Goal: Task Accomplishment & Management: Complete application form

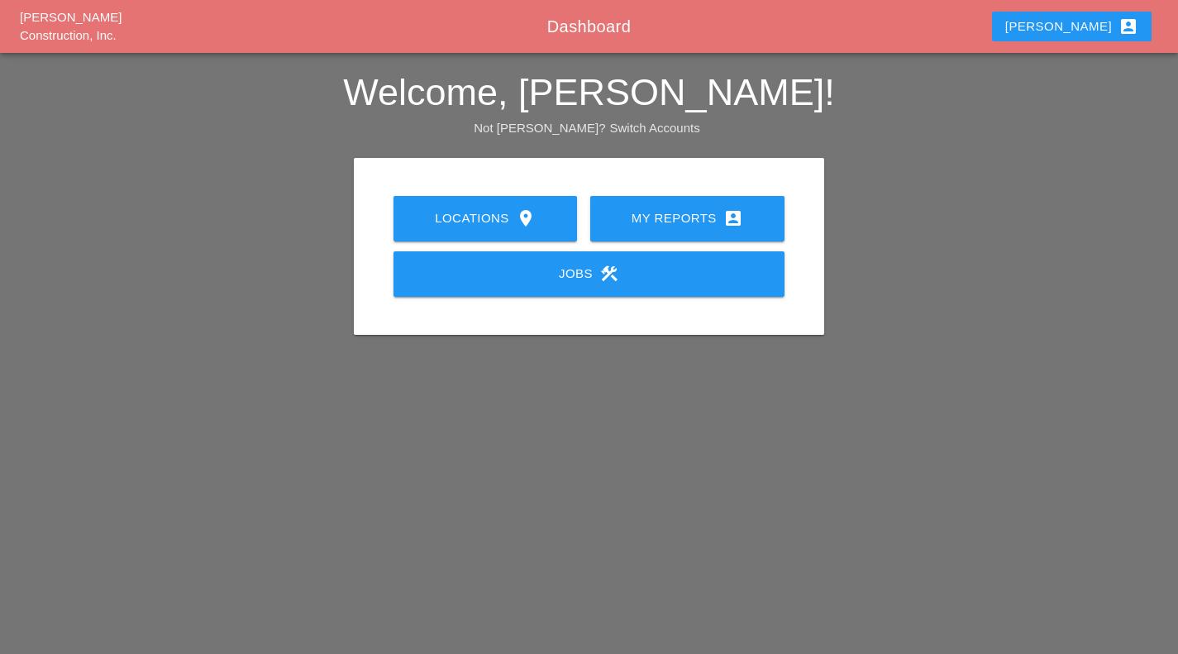
click at [732, 213] on icon "account_box" at bounding box center [734, 218] width 20 height 20
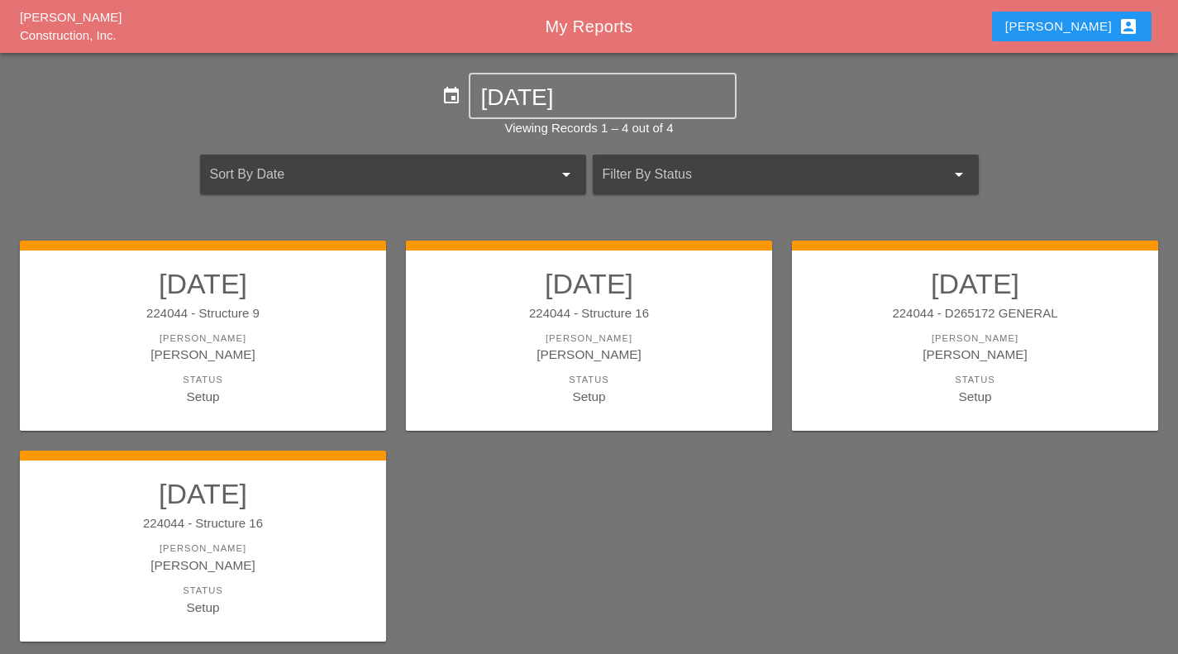
click at [297, 513] on link "10/06/2025 224044 - Structure 16 Foreman Filipe Silva Status Setup" at bounding box center [202, 546] width 333 height 139
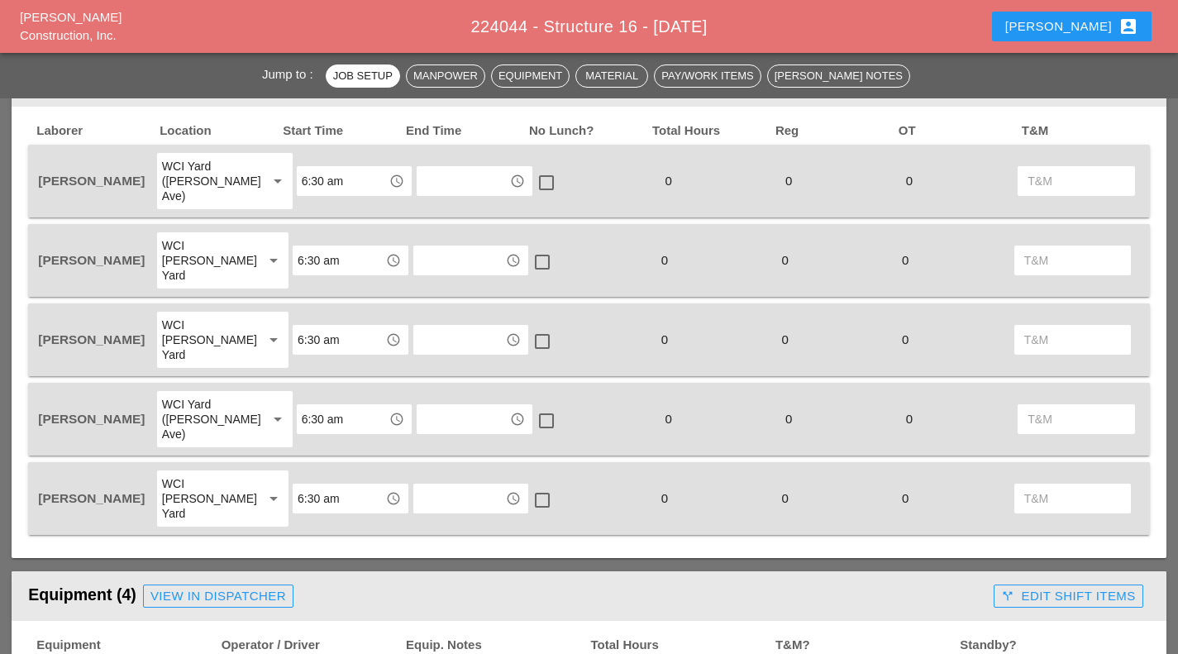
scroll to position [934, 0]
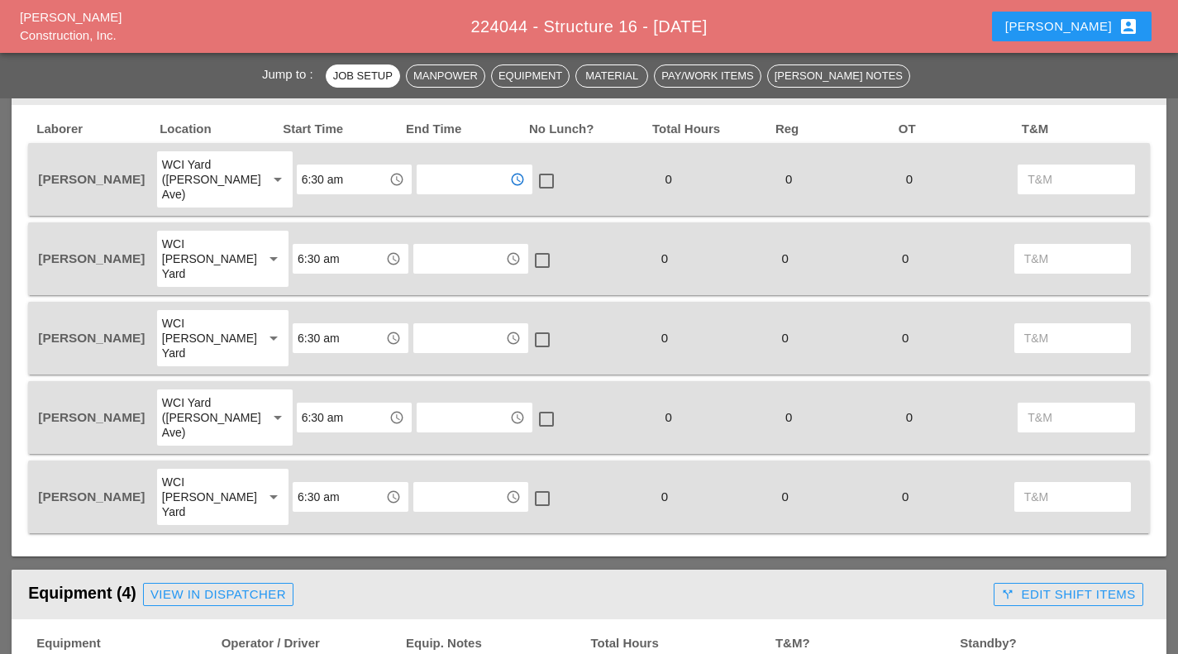
click at [442, 174] on input "text" at bounding box center [463, 179] width 83 height 26
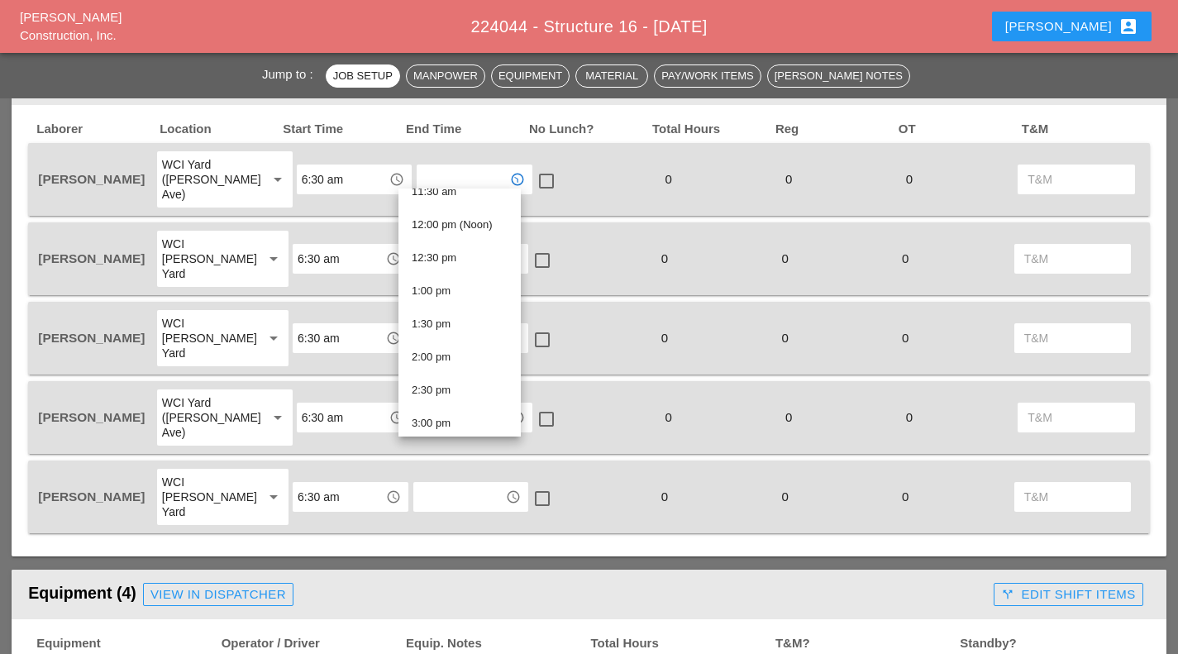
scroll to position [778, 0]
click at [474, 375] on div "2:30 pm" at bounding box center [460, 389] width 96 height 33
type input "2:30 pm"
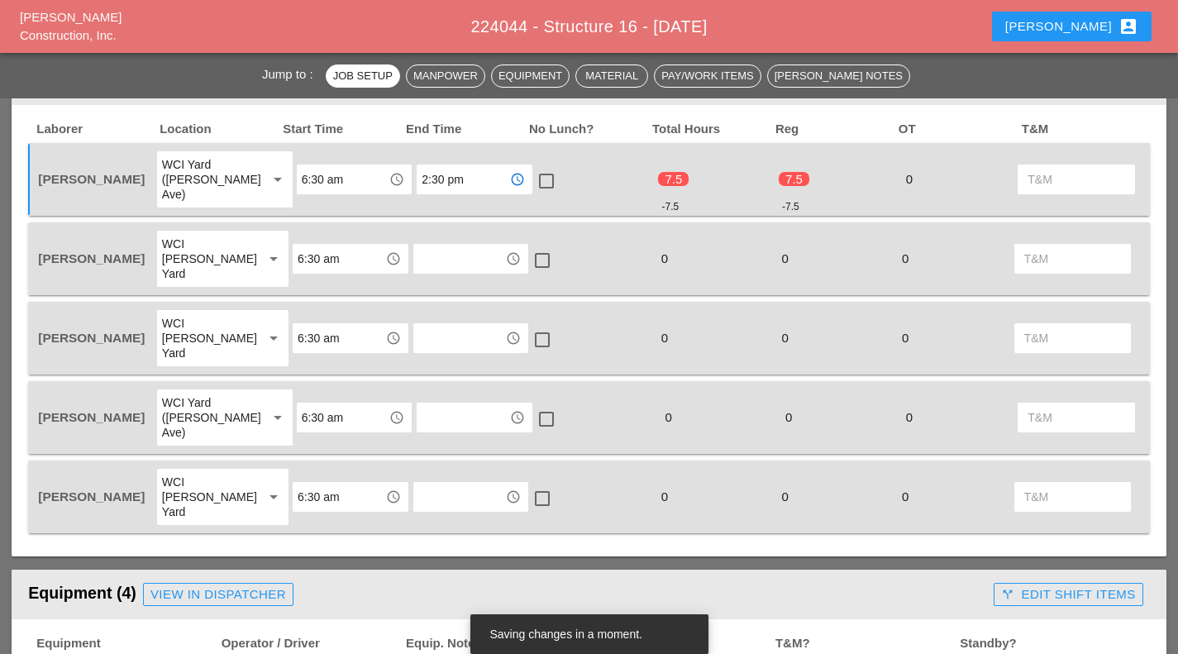
click at [533, 173] on div at bounding box center [547, 181] width 28 height 28
checkbox input "true"
click at [528, 246] on div at bounding box center [542, 260] width 28 height 28
checkbox input "true"
click at [528, 326] on div at bounding box center [542, 340] width 28 height 28
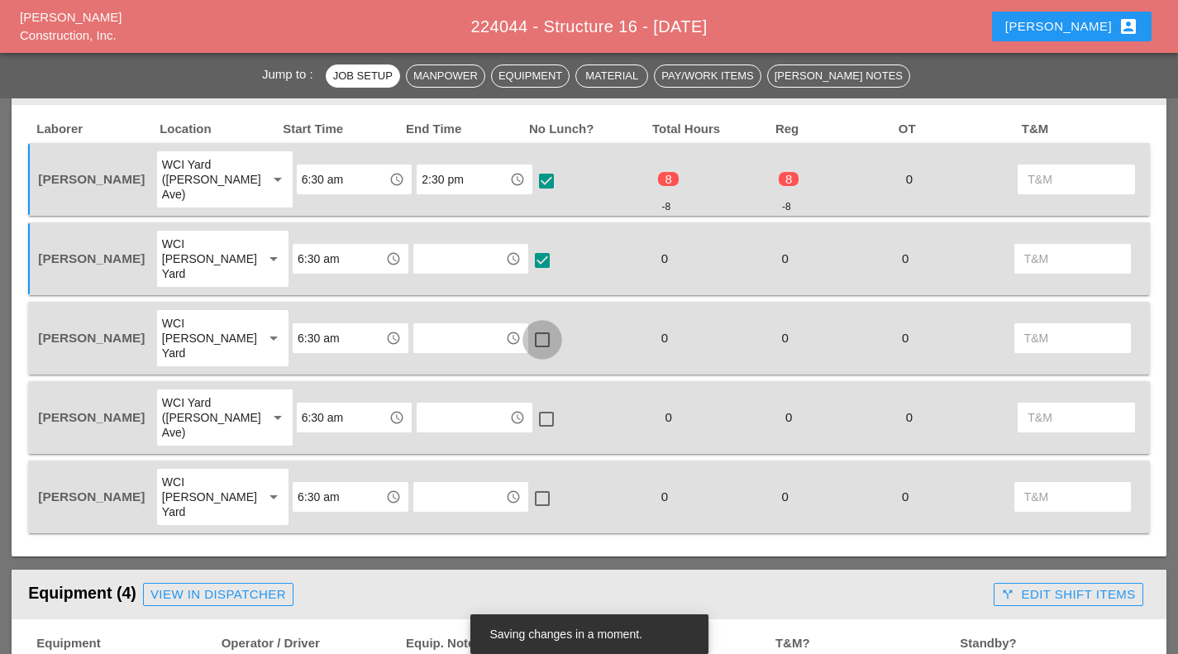
checkbox input "true"
click at [533, 405] on div at bounding box center [547, 419] width 28 height 28
checkbox input "true"
click at [537, 485] on div at bounding box center [542, 499] width 28 height 28
checkbox input "true"
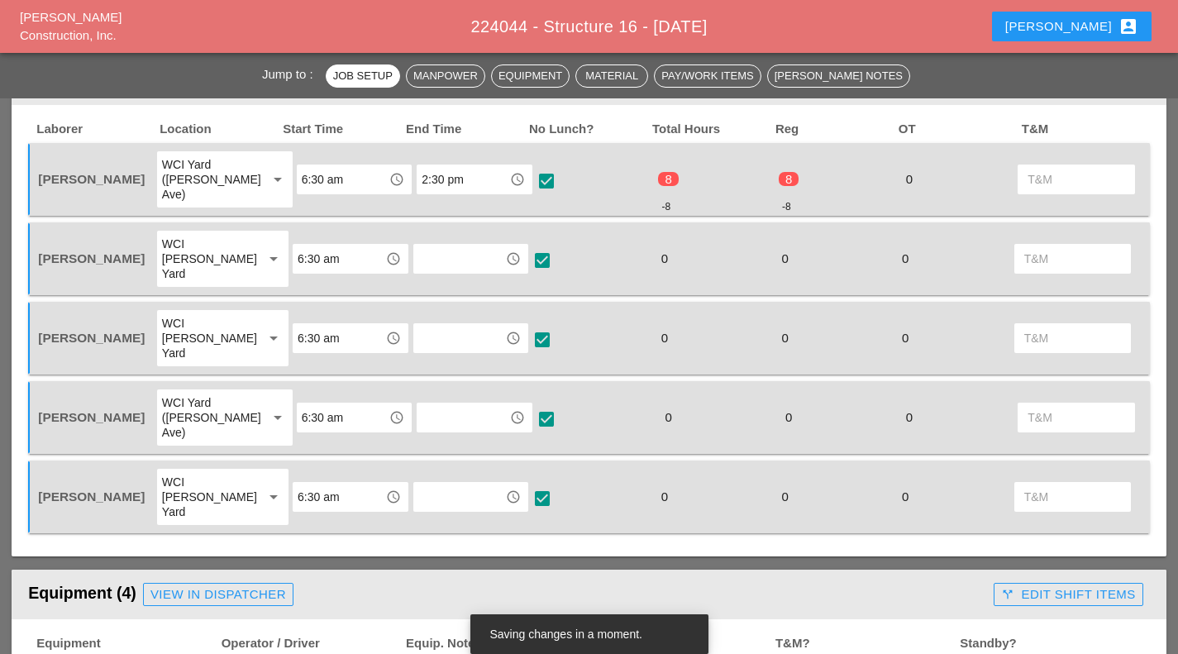
click at [447, 246] on input "text" at bounding box center [459, 259] width 83 height 26
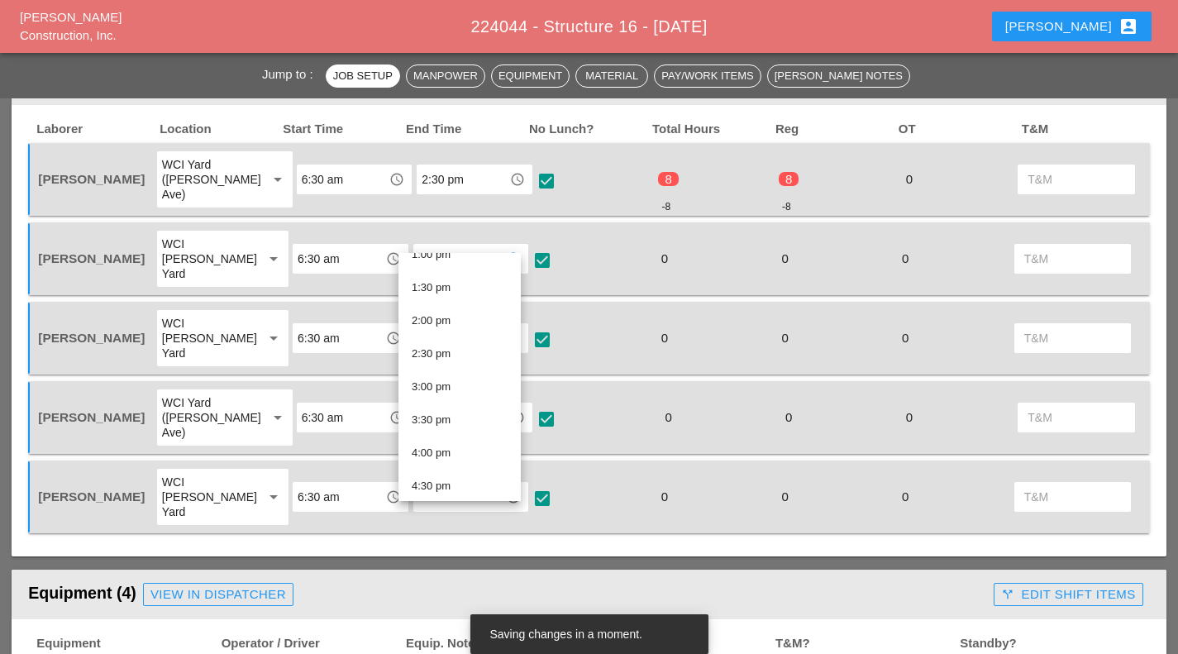
scroll to position [879, 0]
click at [443, 356] on div "2:30 pm" at bounding box center [460, 353] width 96 height 20
type input "2:30 pm"
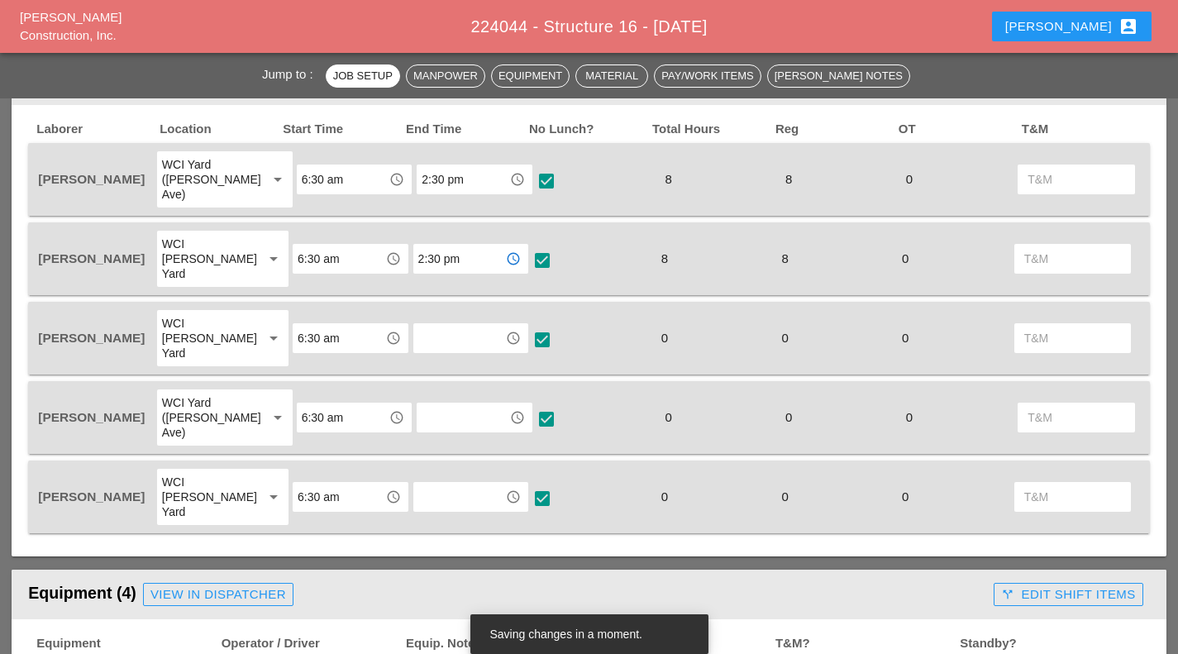
click at [452, 325] on input "text" at bounding box center [459, 338] width 83 height 26
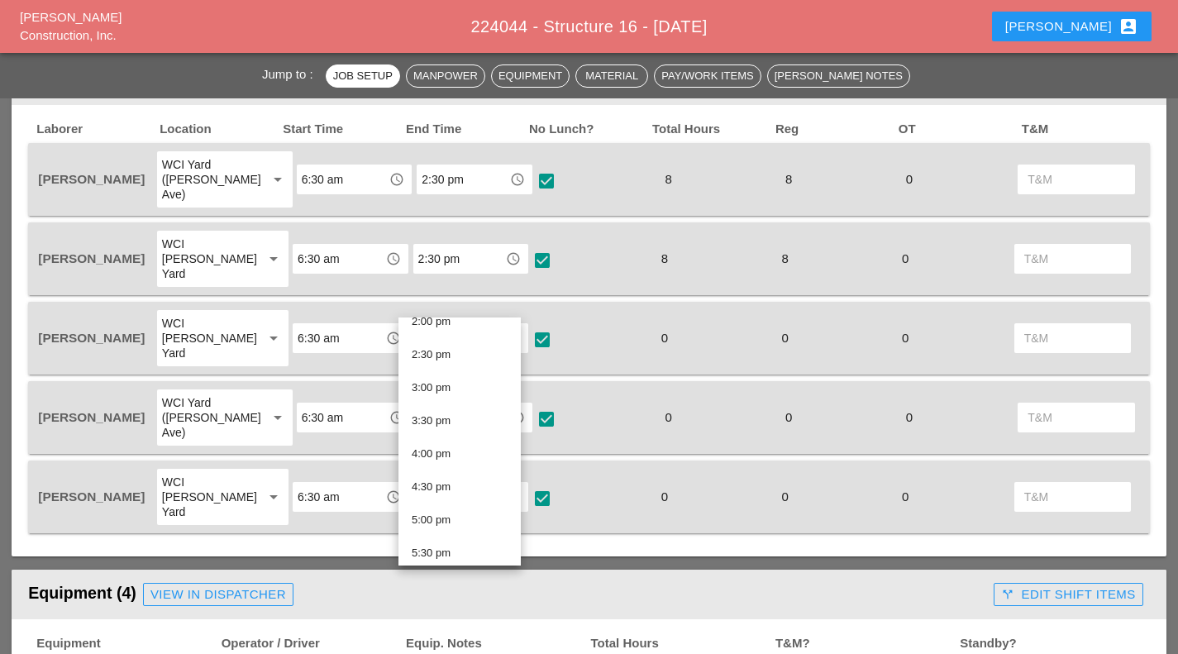
scroll to position [938, 0]
click at [458, 351] on div "2:30 pm" at bounding box center [460, 359] width 96 height 20
type input "2:30 pm"
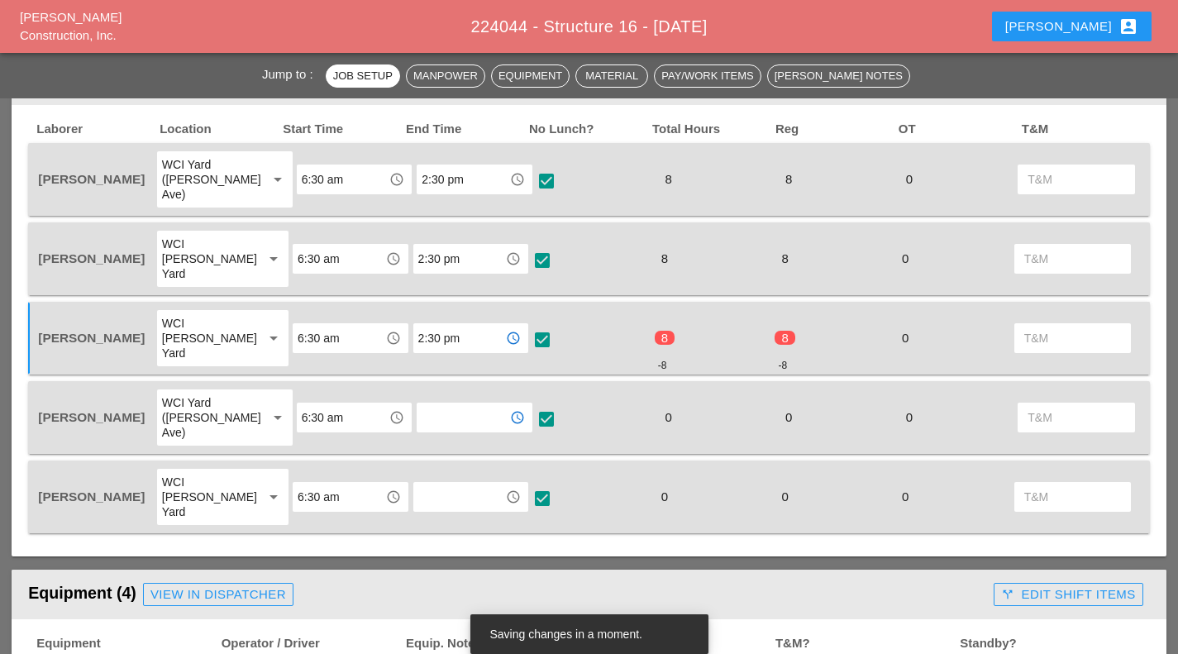
click at [422, 404] on input "text" at bounding box center [463, 417] width 83 height 26
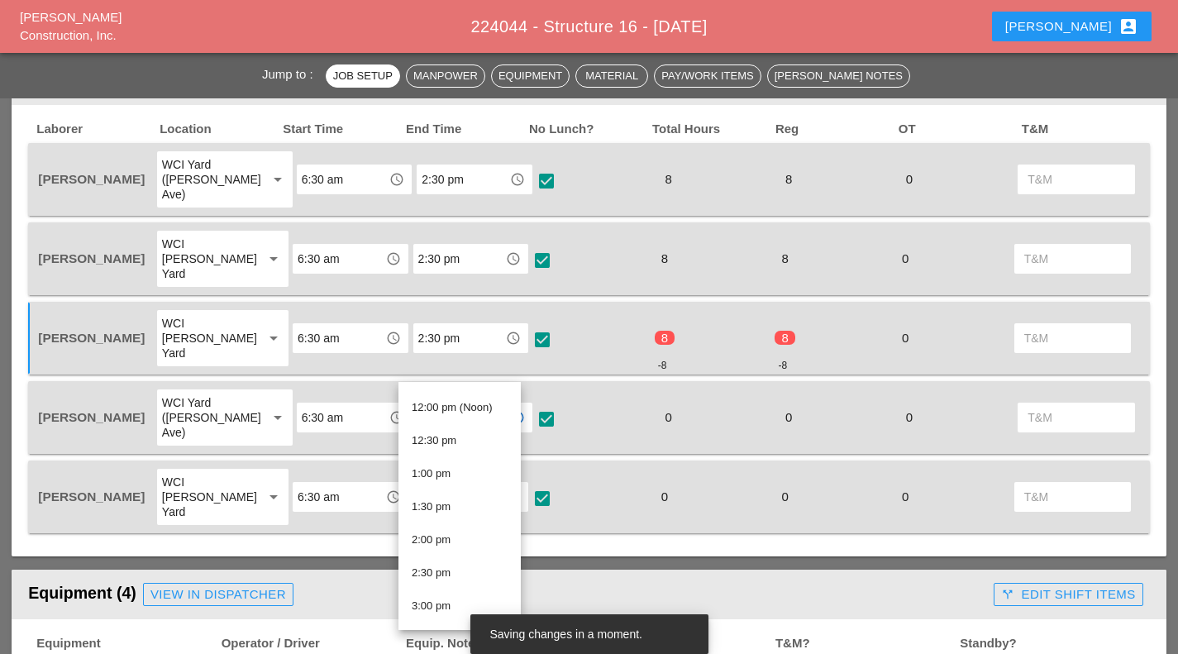
scroll to position [790, 0]
click at [467, 561] on div "2:30 pm" at bounding box center [460, 571] width 96 height 33
type input "2:30 pm"
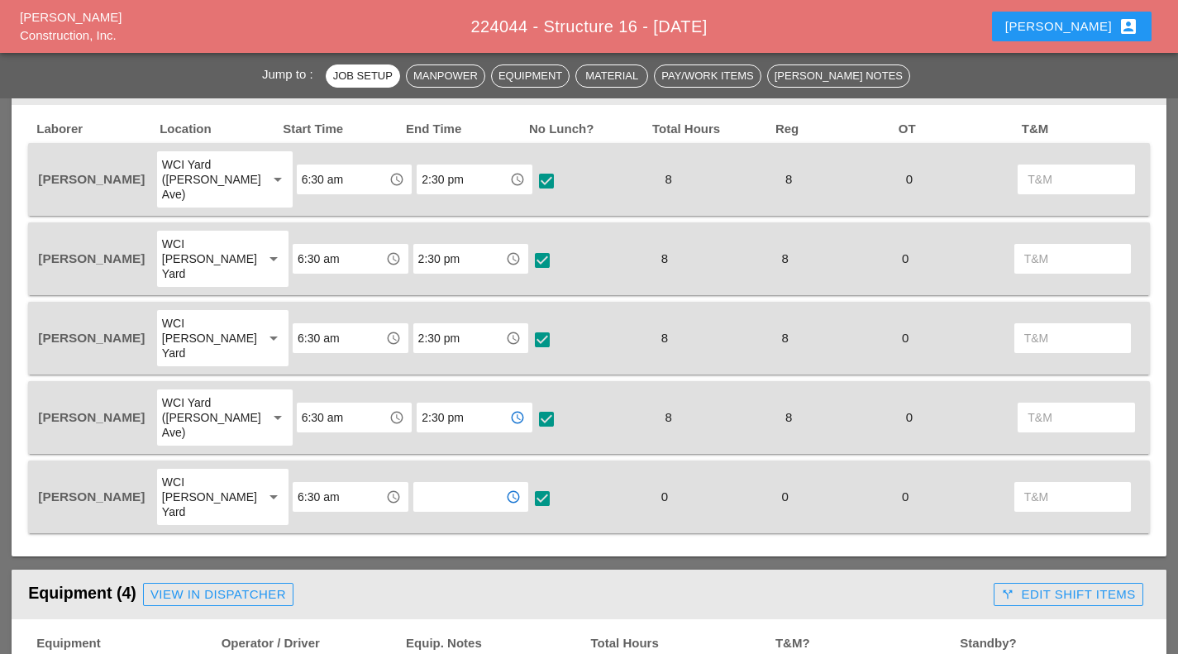
click at [459, 484] on input "text" at bounding box center [459, 497] width 83 height 26
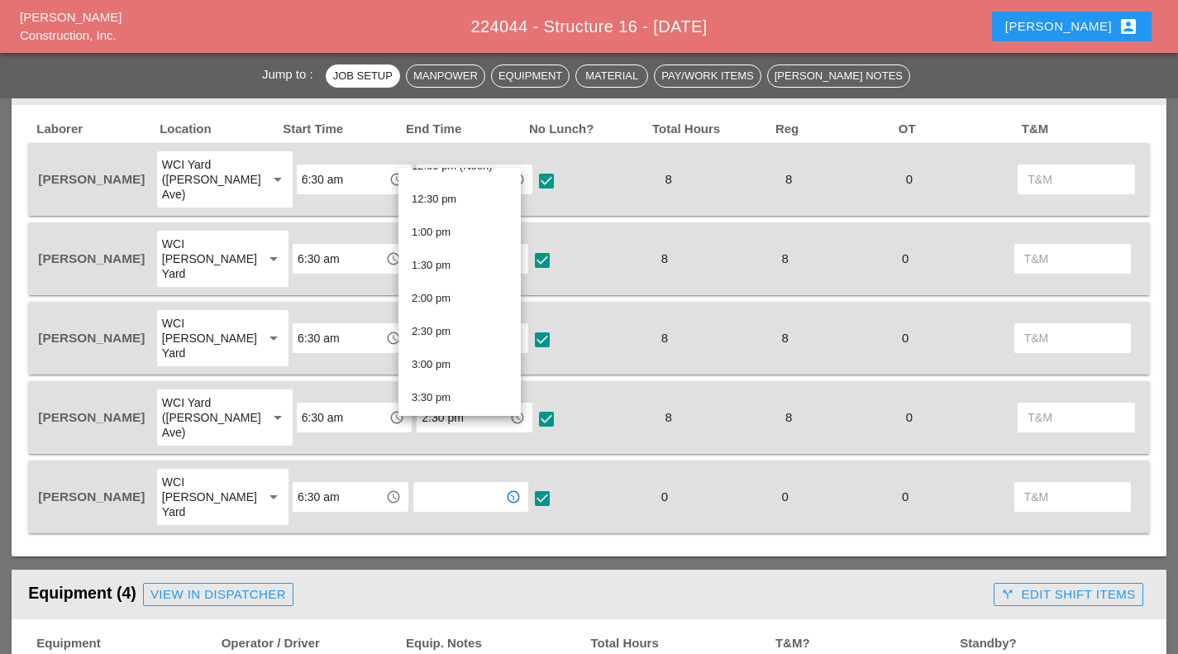
scroll to position [819, 0]
click at [476, 331] on div "2:30 pm" at bounding box center [460, 328] width 96 height 20
type input "2:30 pm"
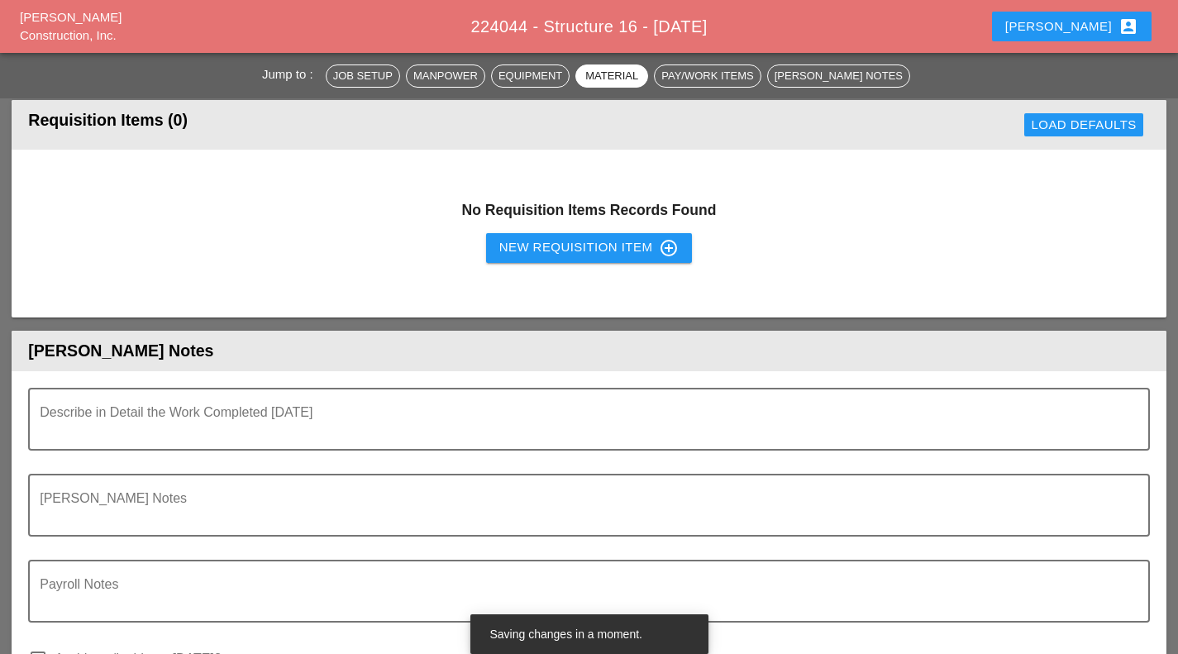
scroll to position [2004, 0]
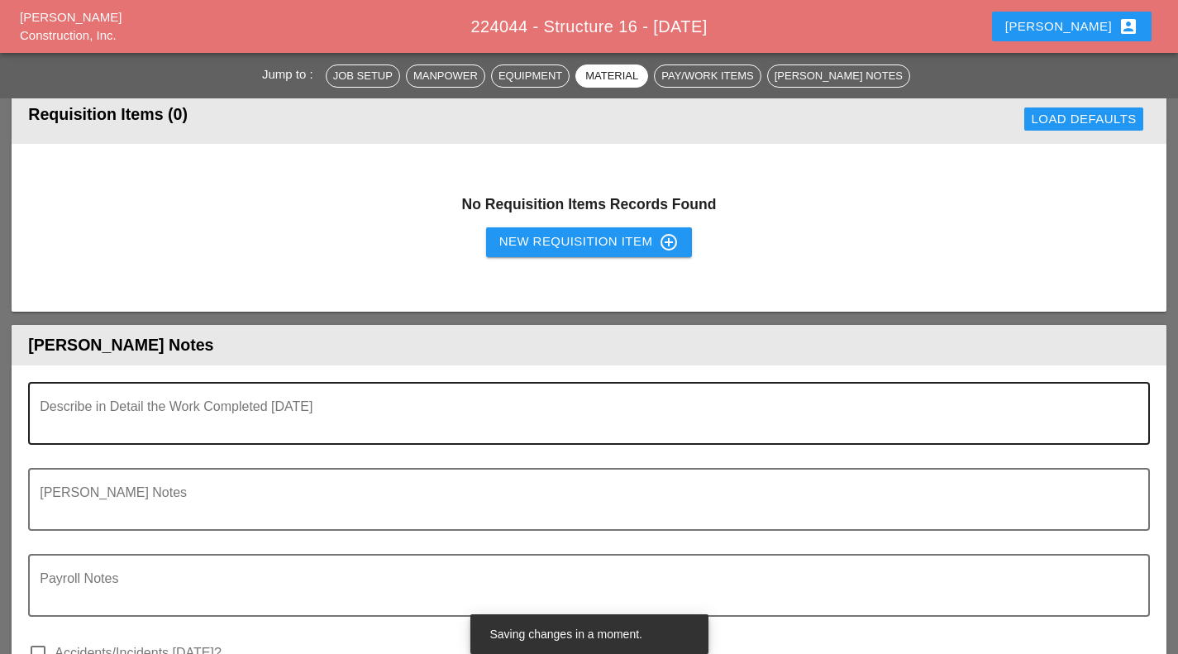
click at [476, 404] on textarea "Describe in Detail the Work Completed Today" at bounding box center [583, 424] width 1086 height 40
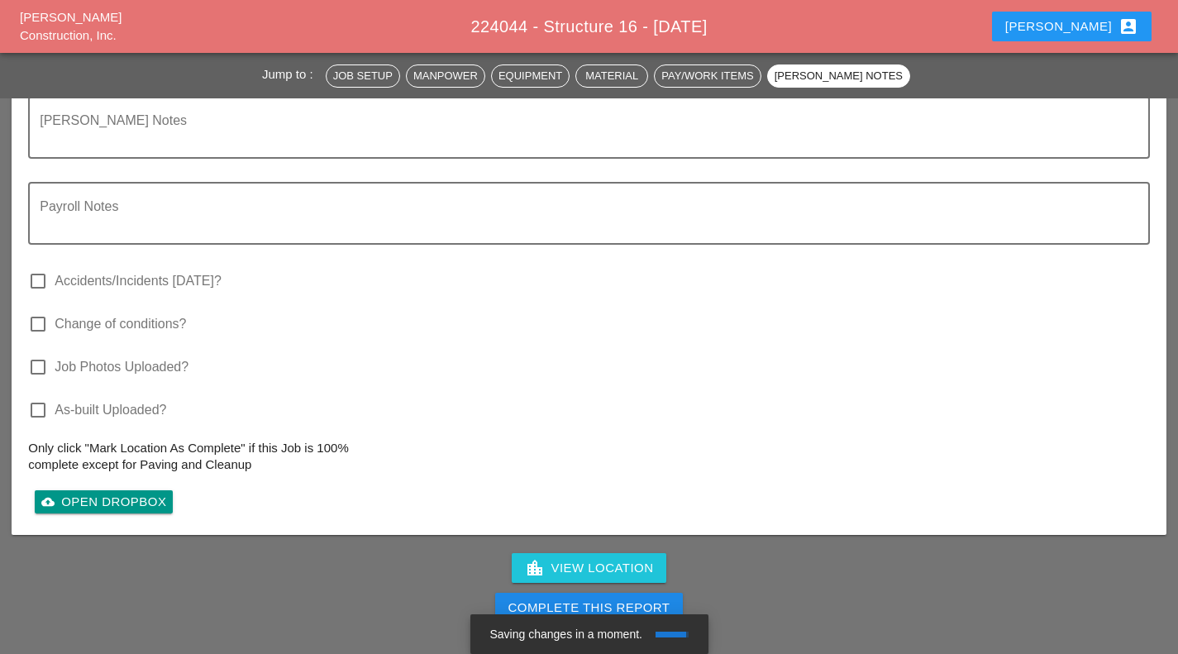
scroll to position [2377, 0]
type textarea "finish installing formwork along with bracing ready for concrete. install remai…"
click at [142, 358] on label "Job Photos Uploaded?" at bounding box center [122, 366] width 134 height 17
checkbox input "true"
drag, startPoint x: 629, startPoint y: 533, endPoint x: 754, endPoint y: 95, distance: 454.9
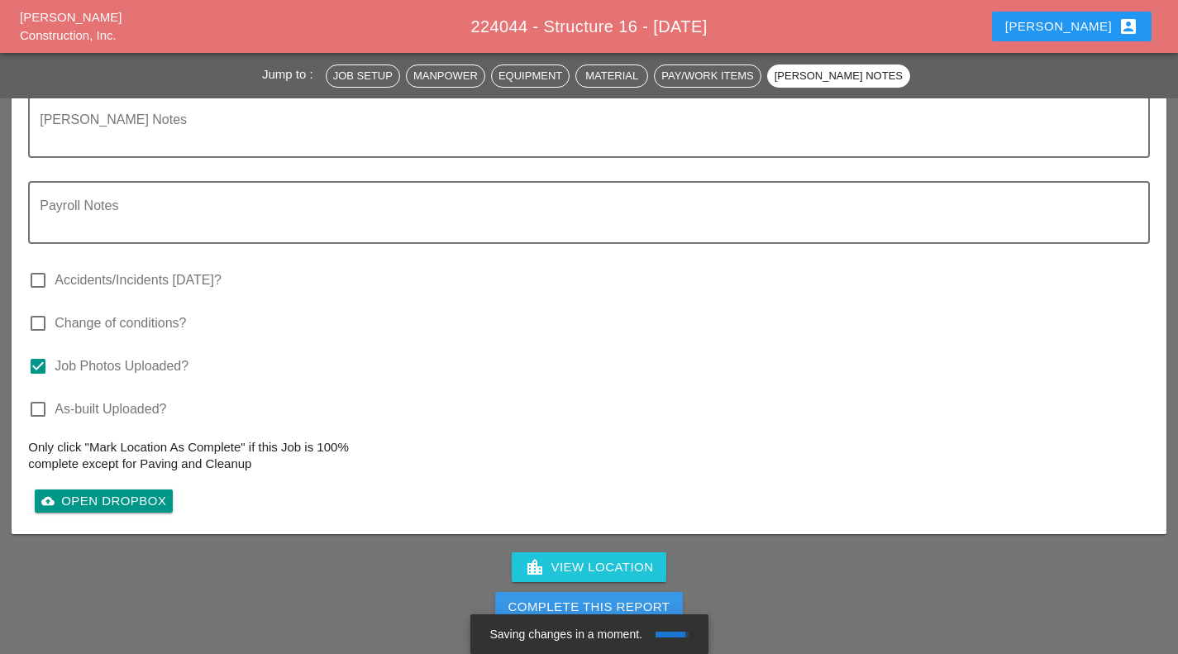
click at [629, 598] on div "Complete This Report" at bounding box center [590, 607] width 162 height 19
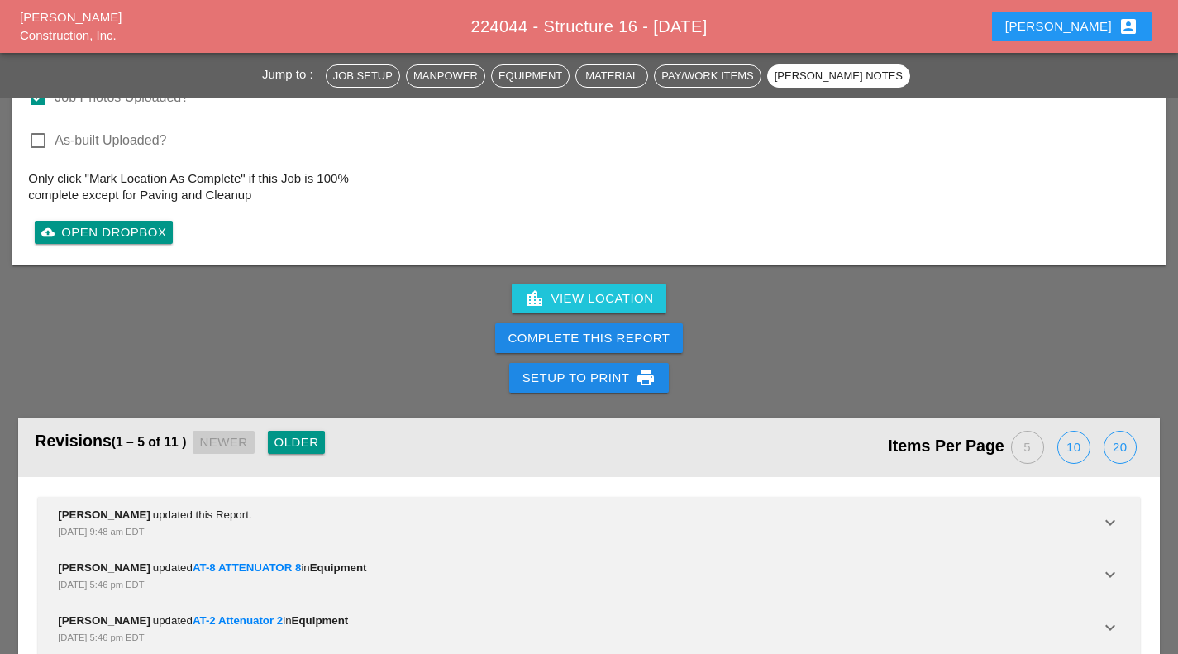
scroll to position [2647, 0]
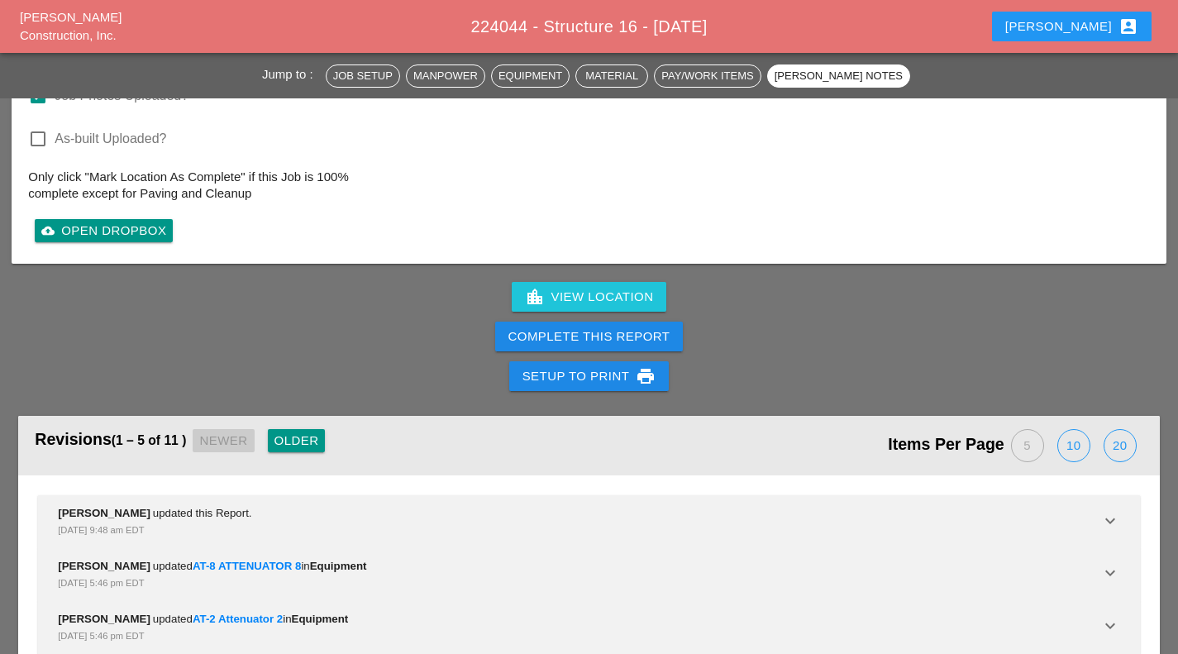
click at [613, 327] on div "Complete This Report" at bounding box center [590, 336] width 162 height 19
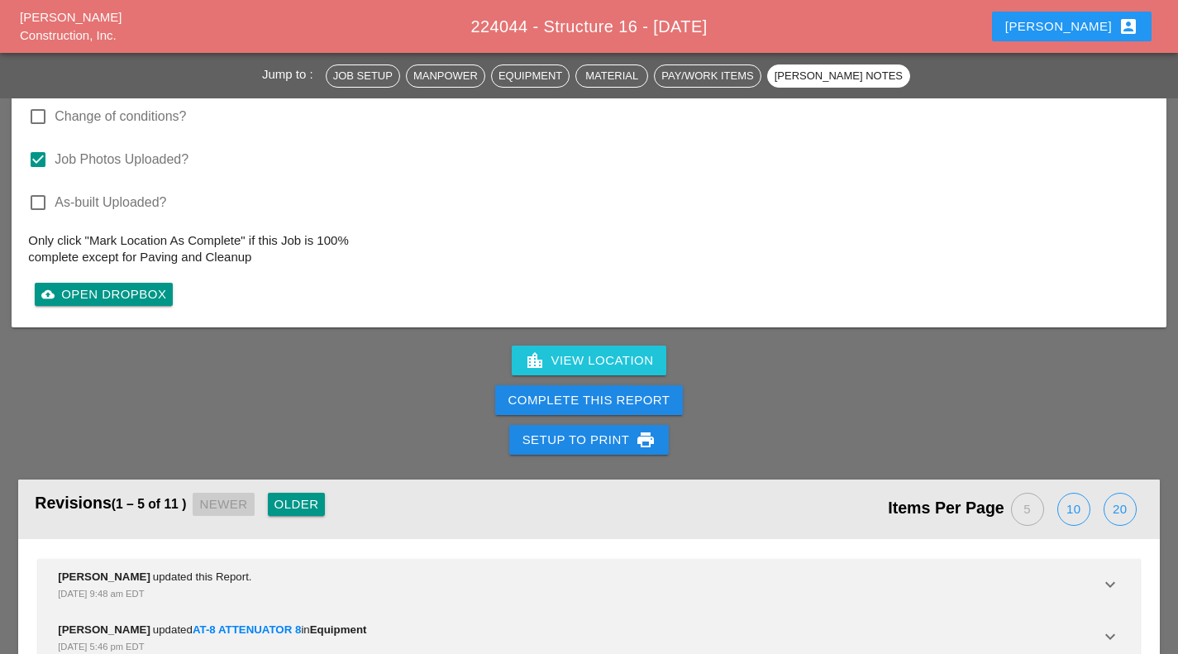
scroll to position [2595, 0]
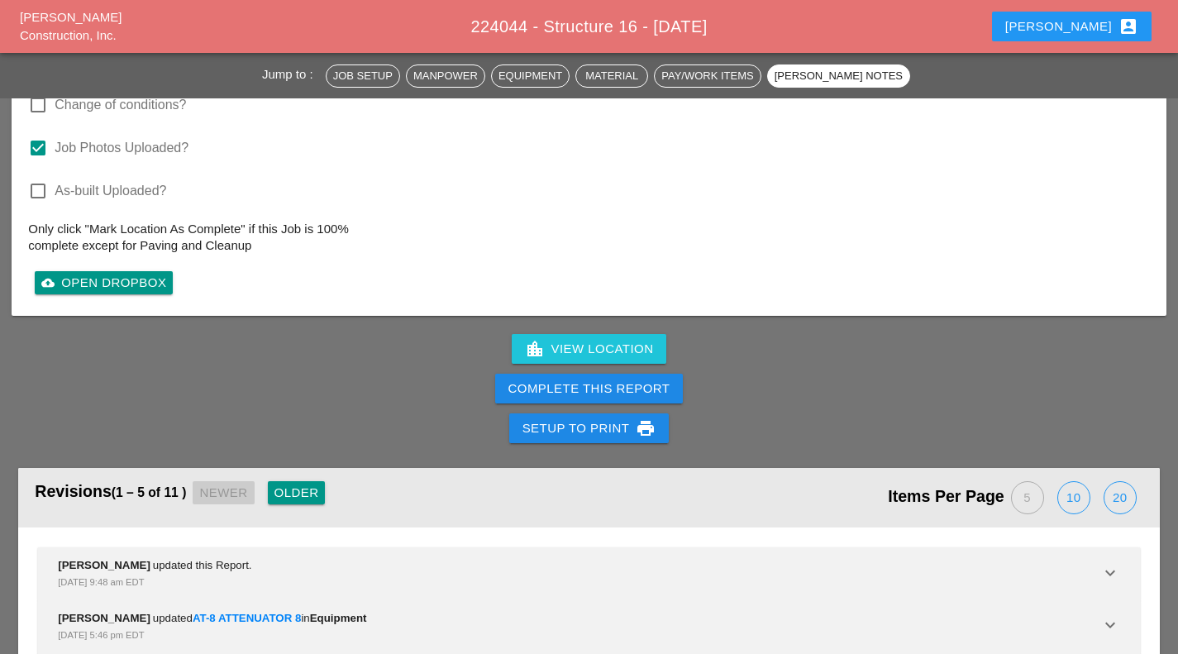
click at [606, 380] on div "Complete This Report" at bounding box center [590, 389] width 162 height 19
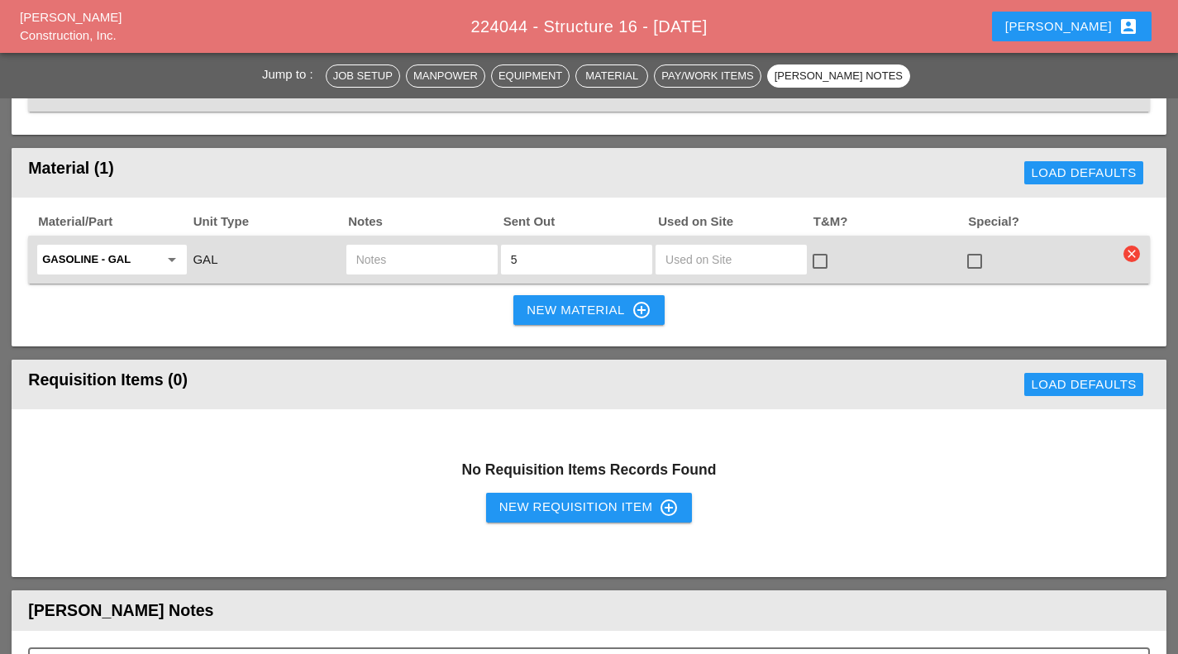
scroll to position [1737, 0]
click at [1106, 21] on div "Filipe account_box" at bounding box center [1072, 27] width 133 height 20
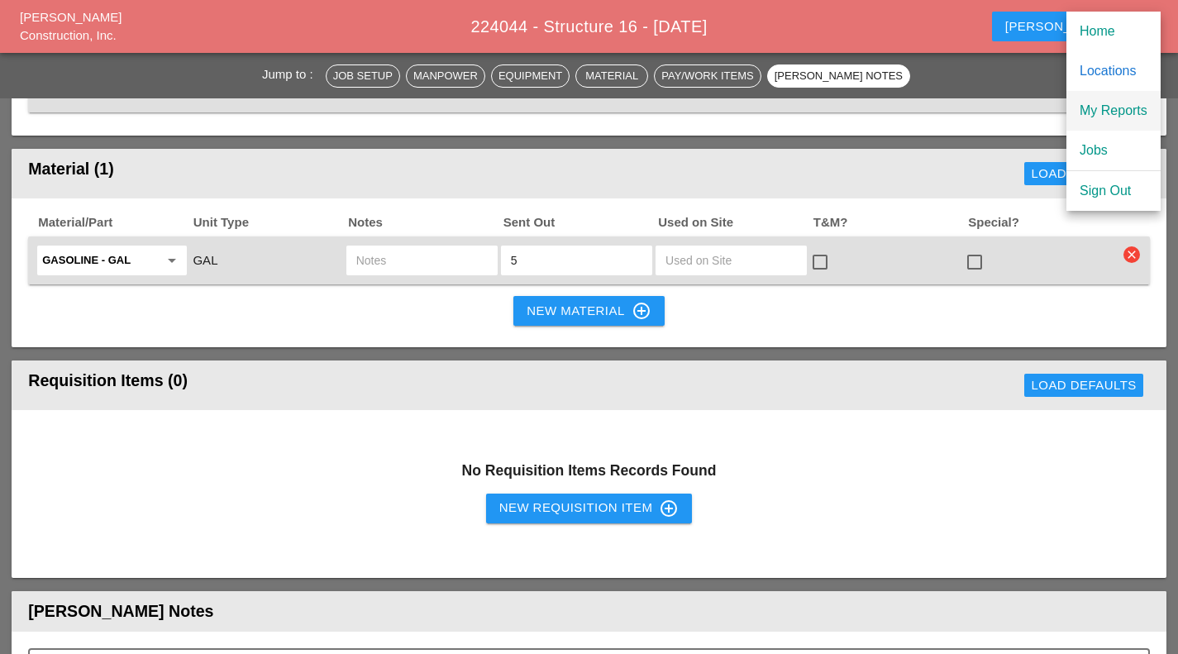
click at [1130, 123] on link "My Reports" at bounding box center [1114, 111] width 94 height 40
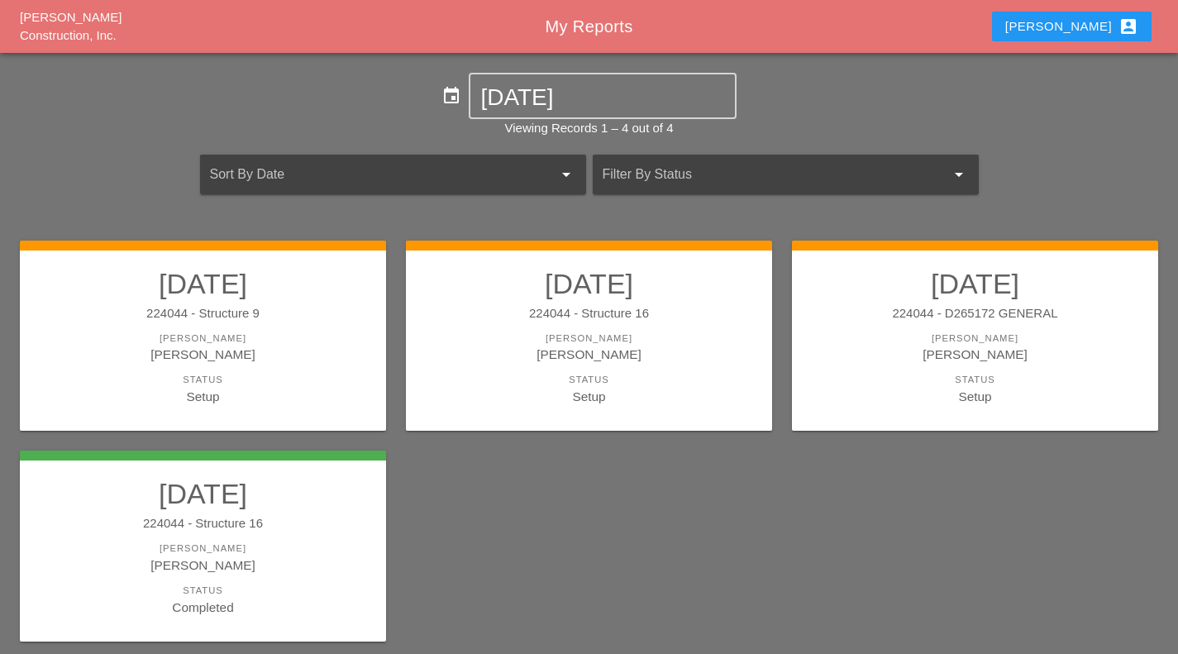
click at [965, 352] on div "[PERSON_NAME]" at bounding box center [975, 354] width 333 height 19
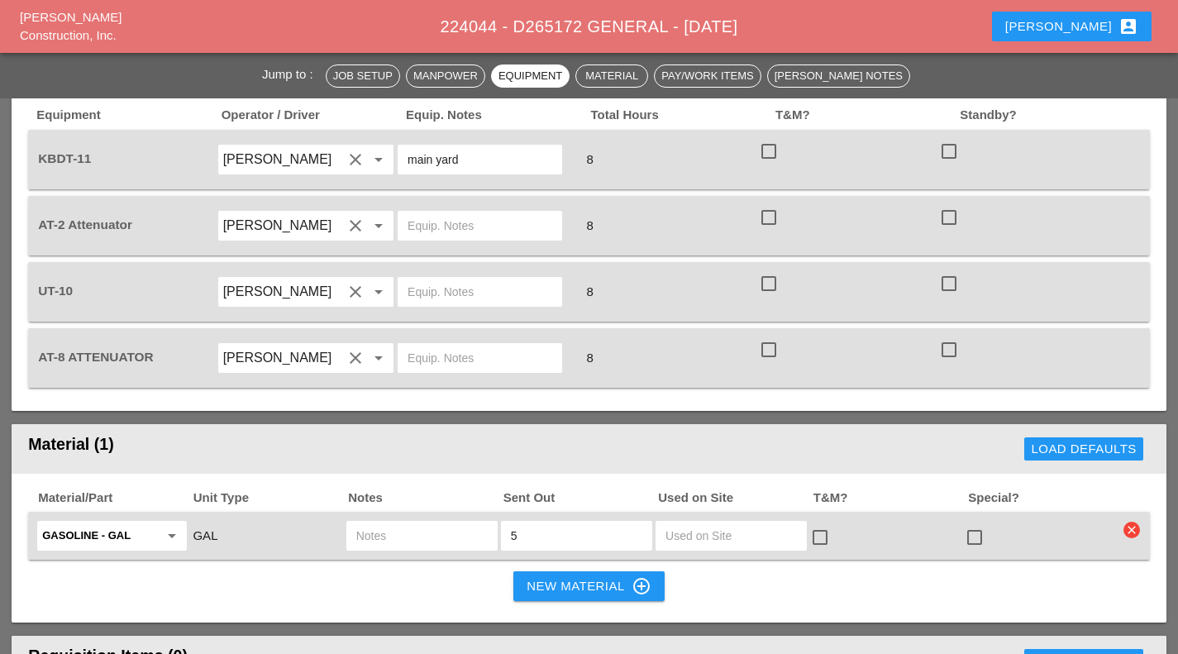
scroll to position [1271, 0]
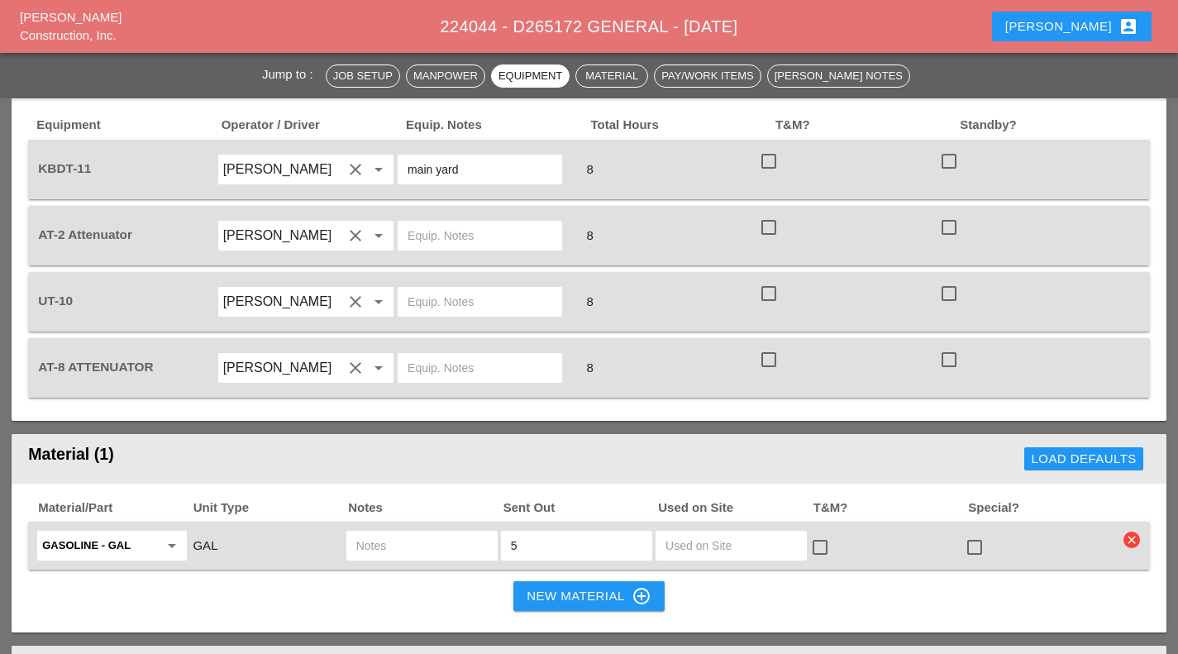
click at [1080, 31] on div "Filipe account_box" at bounding box center [1072, 27] width 133 height 20
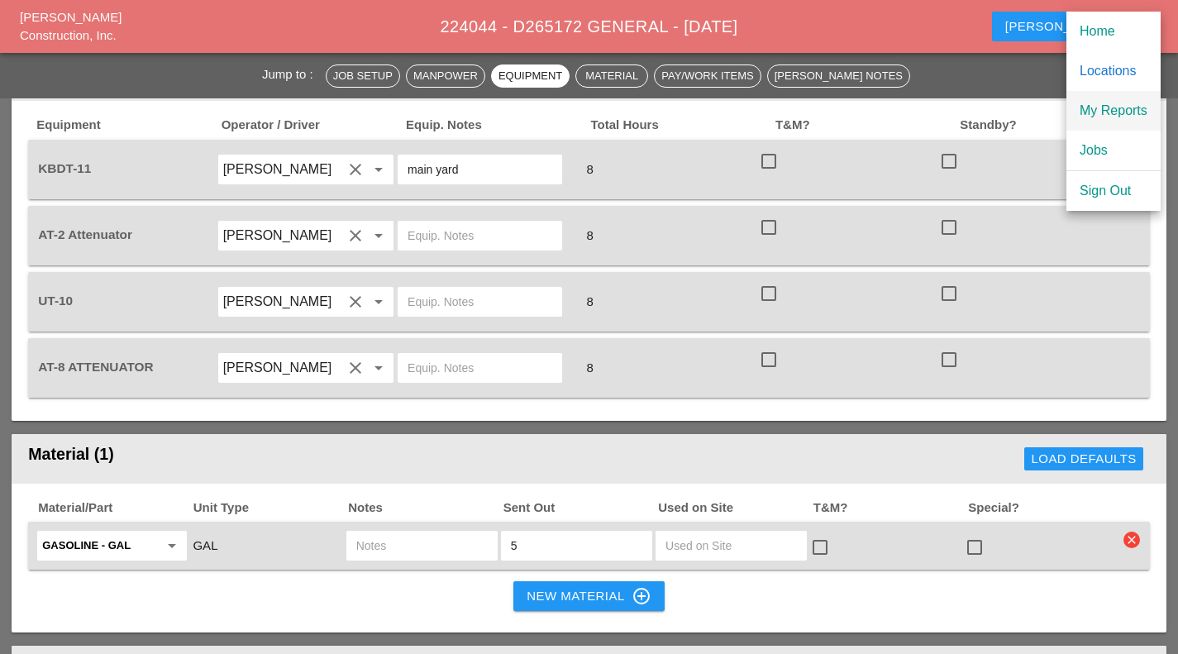
click at [1116, 112] on div "My Reports" at bounding box center [1114, 111] width 68 height 20
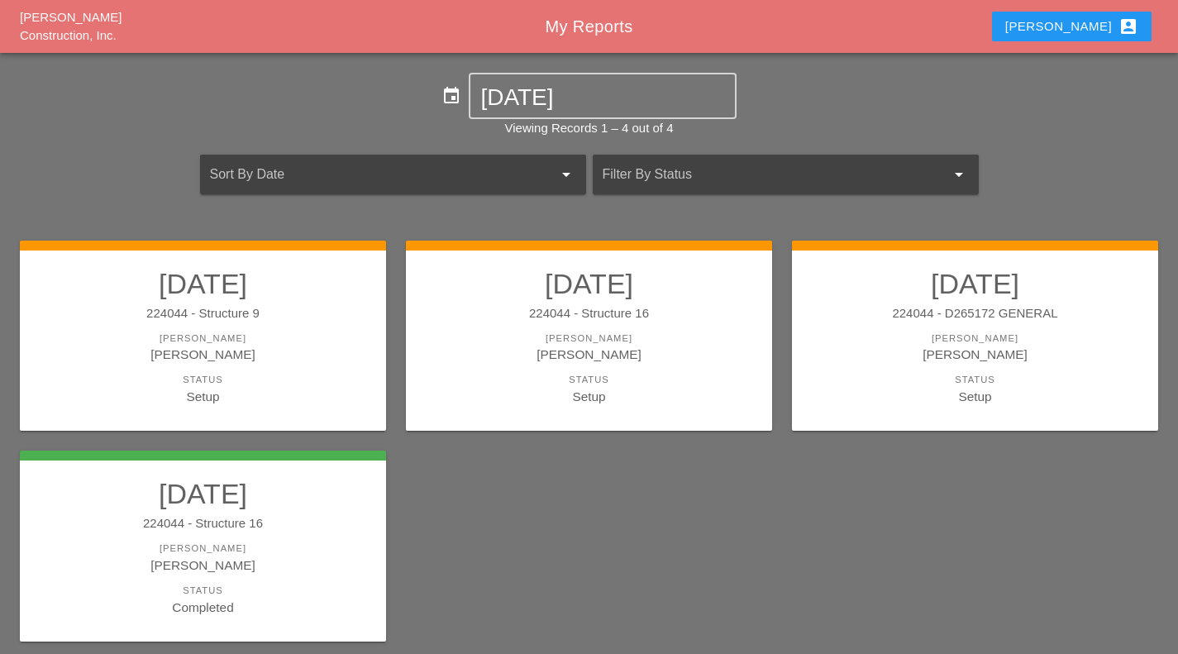
click at [668, 334] on div "[PERSON_NAME]" at bounding box center [589, 339] width 333 height 14
click at [999, 369] on link "10/07/2025 224044 - D265172 GENERAL Foreman Filipe Silva Status Setup" at bounding box center [975, 336] width 333 height 139
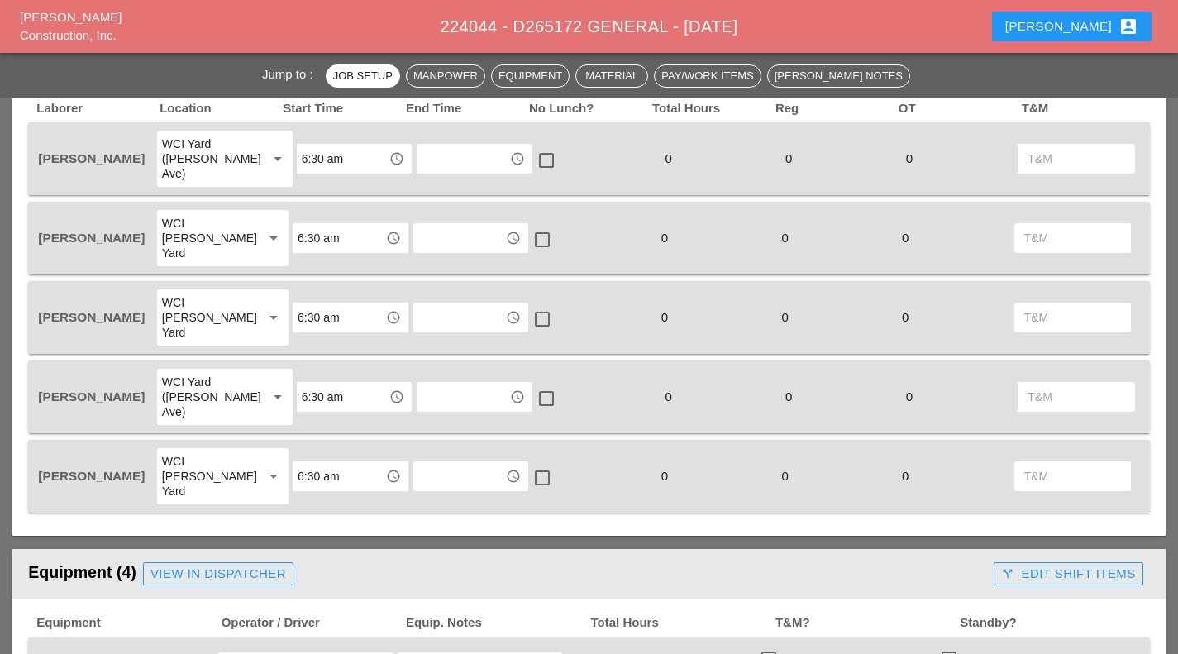
scroll to position [774, 0]
click at [427, 160] on input "text" at bounding box center [463, 158] width 83 height 26
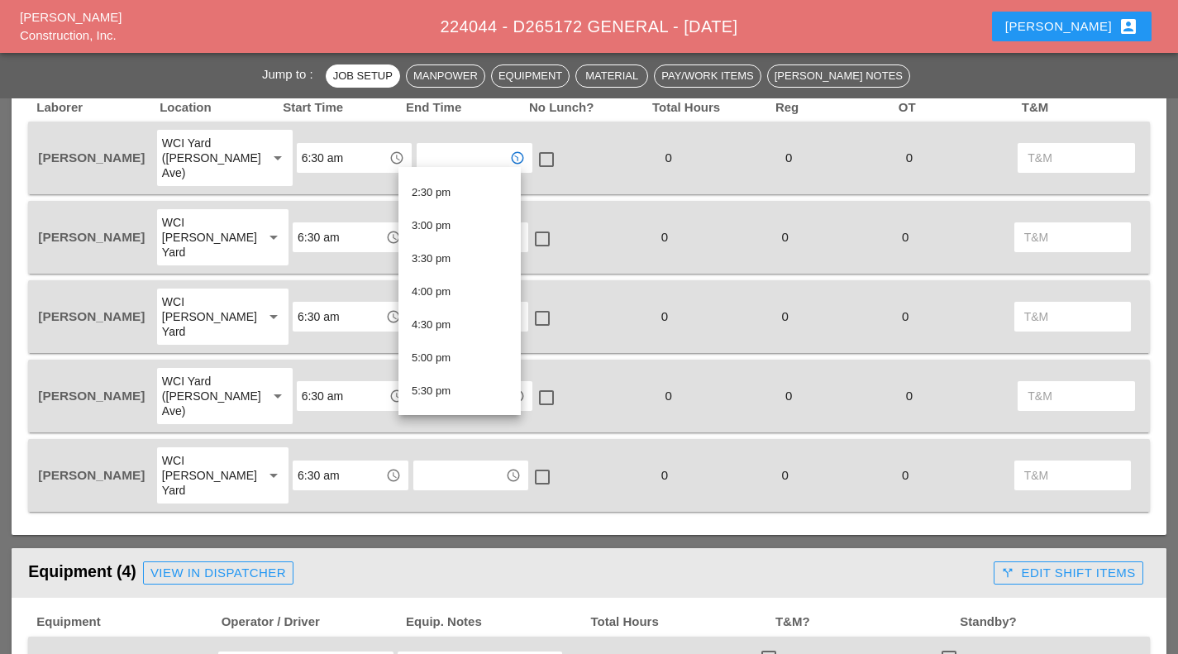
scroll to position [954, 0]
click at [468, 197] on div "2:30 pm" at bounding box center [460, 192] width 96 height 20
type input "2:30 pm"
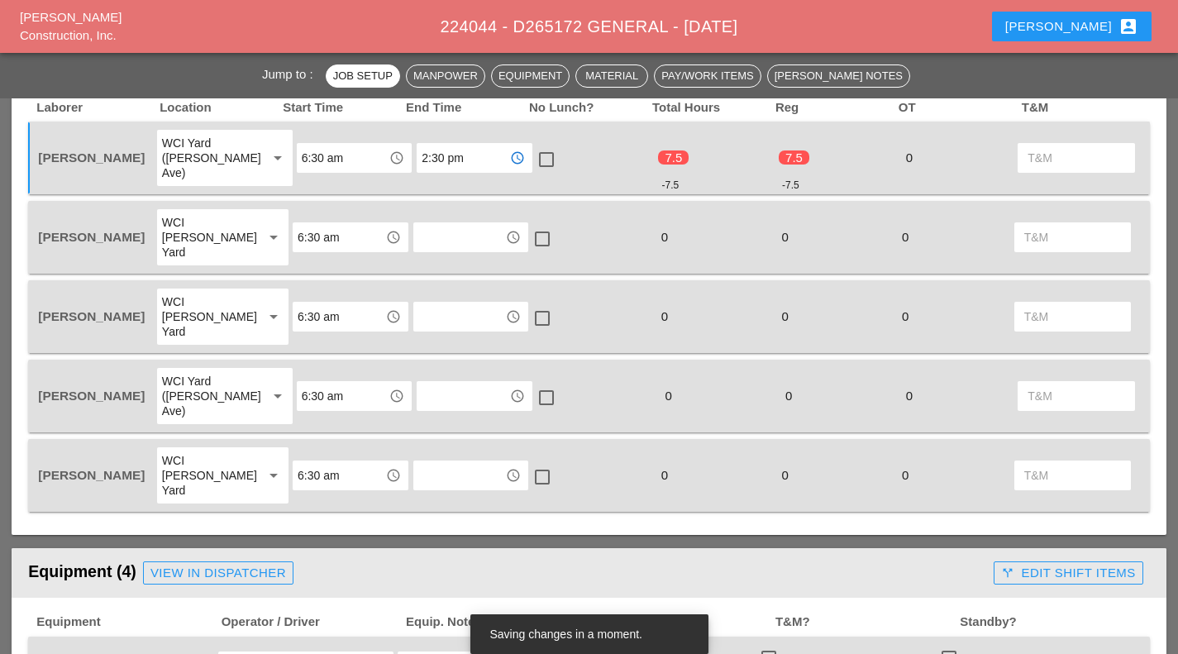
click at [533, 151] on div at bounding box center [547, 160] width 28 height 28
checkbox input "true"
click at [535, 225] on div at bounding box center [542, 239] width 28 height 28
checkbox input "true"
click at [528, 304] on div at bounding box center [542, 318] width 28 height 28
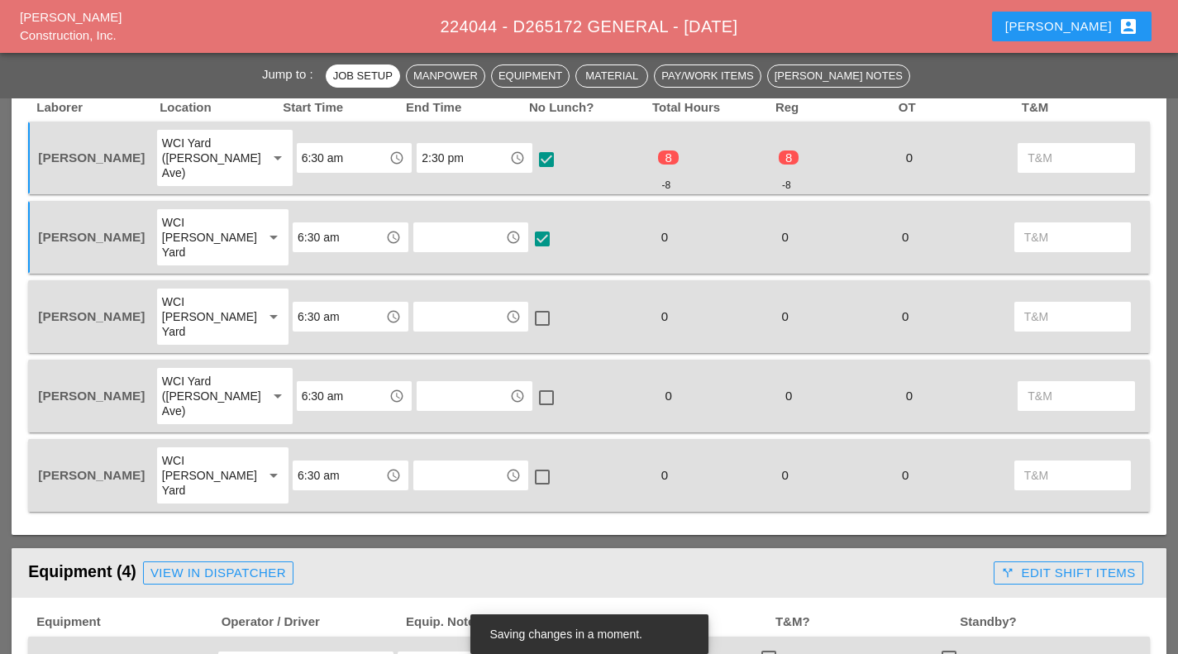
checkbox input "true"
click at [533, 384] on div at bounding box center [547, 398] width 28 height 28
checkbox input "true"
click at [528, 463] on div at bounding box center [542, 477] width 28 height 28
checkbox input "true"
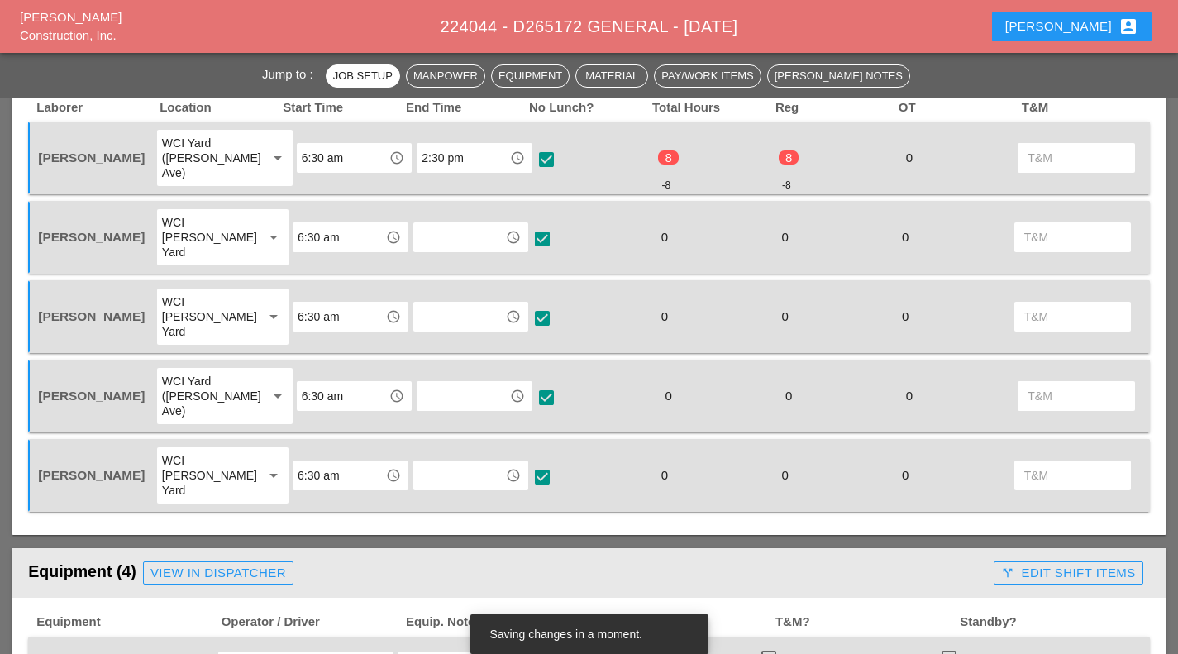
click at [415, 229] on div "access_time" at bounding box center [471, 237] width 116 height 30
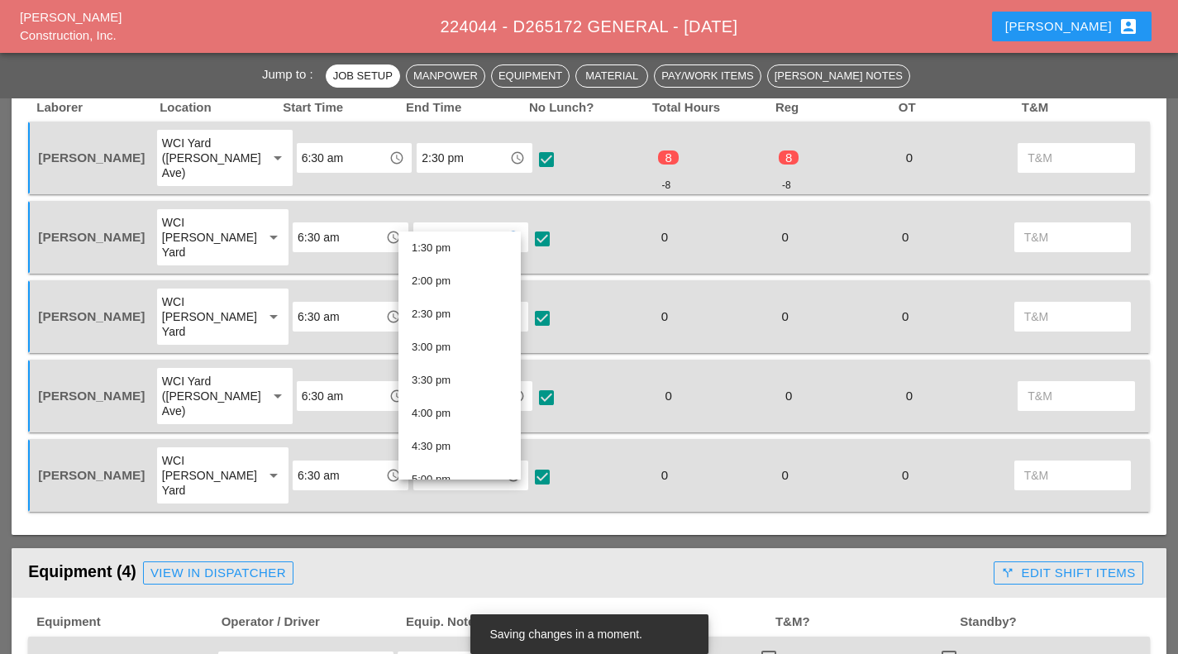
scroll to position [897, 0]
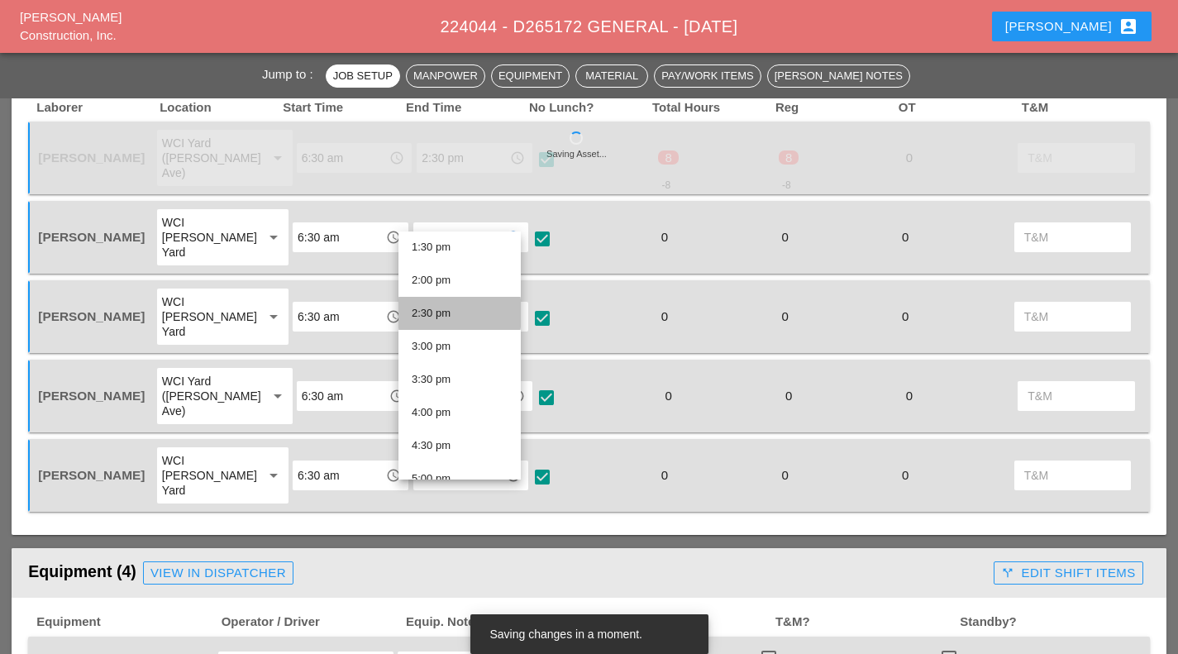
click at [470, 310] on div "2:30 pm" at bounding box center [460, 314] width 96 height 20
type input "2:30 pm"
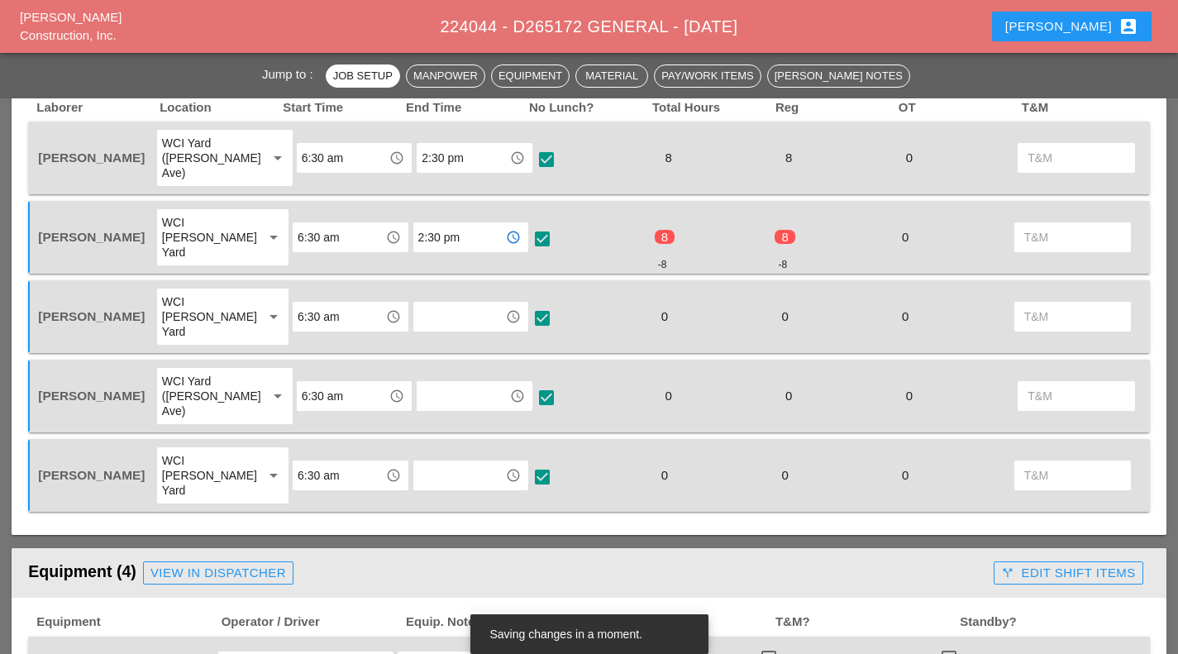
click at [439, 304] on input "text" at bounding box center [459, 317] width 83 height 26
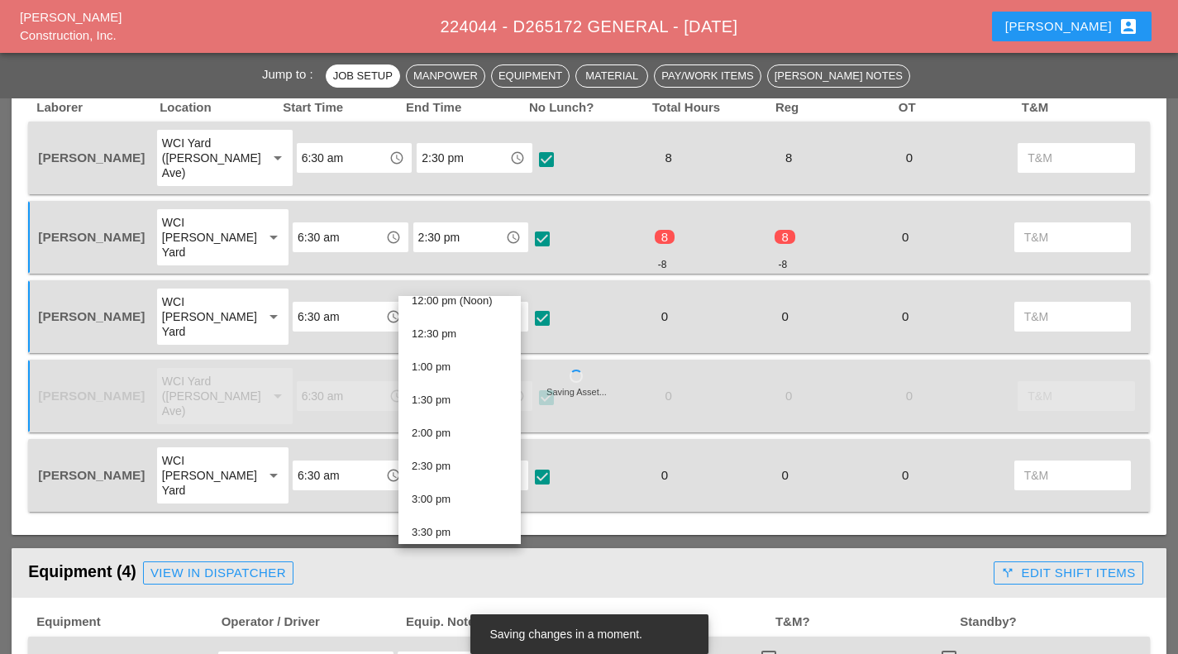
scroll to position [810, 0]
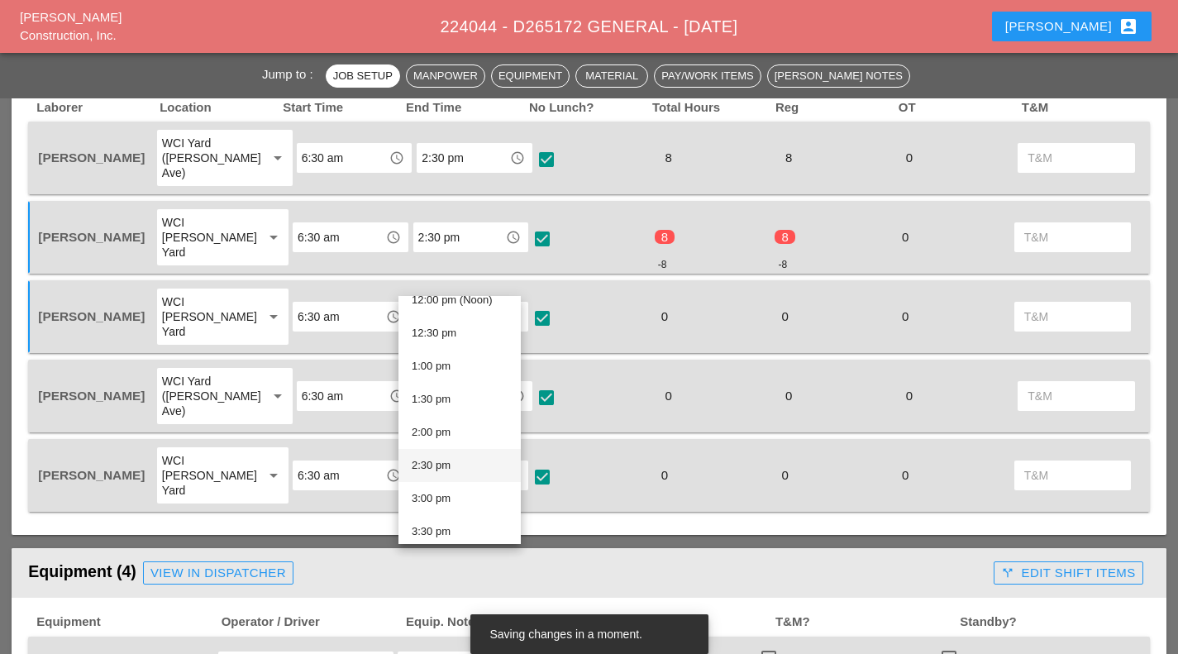
click at [477, 471] on div "2:30 pm" at bounding box center [460, 466] width 96 height 20
type input "2:30 pm"
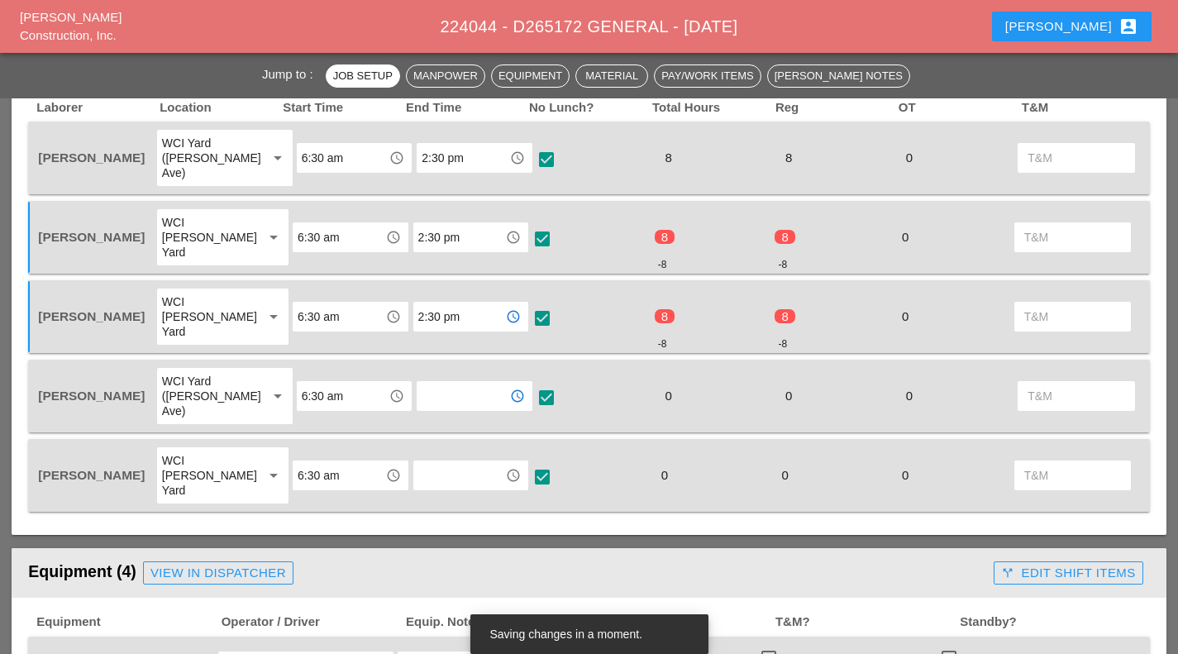
click at [453, 383] on input "text" at bounding box center [463, 396] width 83 height 26
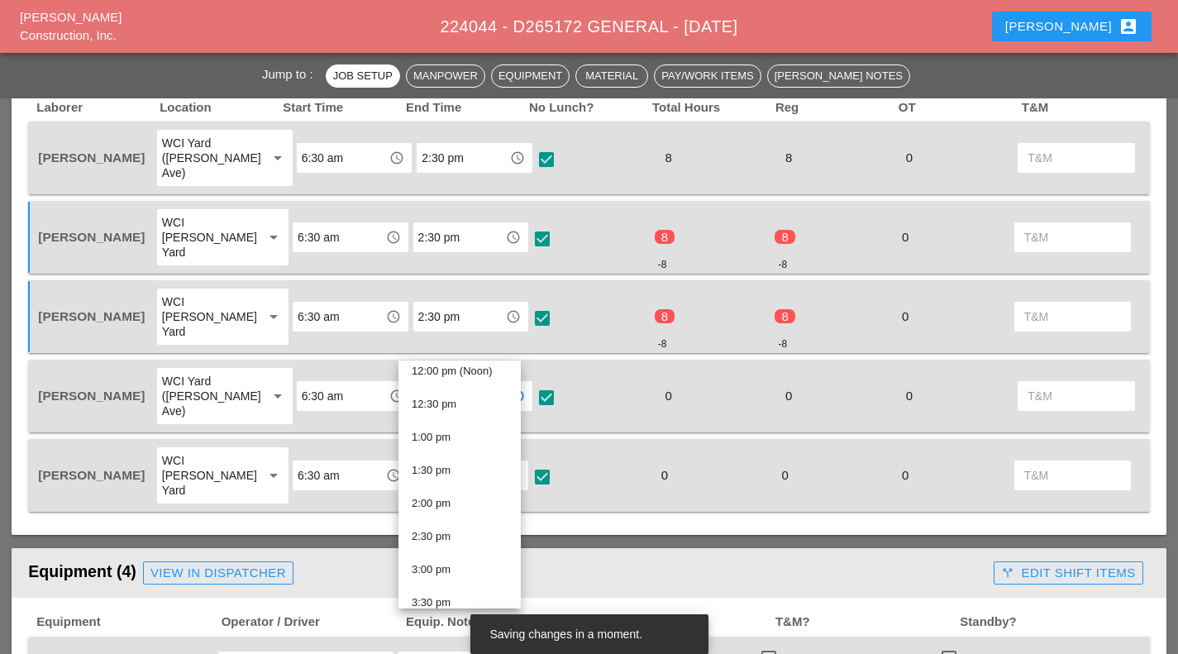
scroll to position [805, 0]
click at [448, 530] on div "2:30 pm" at bounding box center [460, 535] width 96 height 20
type input "2:30 pm"
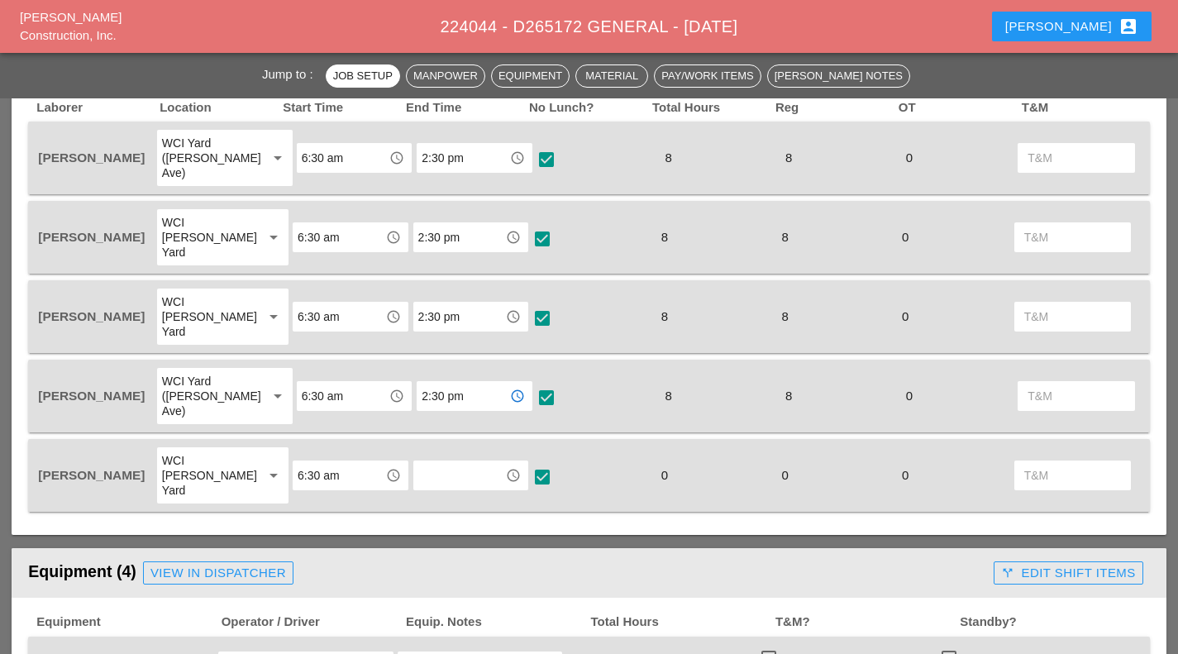
click at [459, 462] on input "text" at bounding box center [459, 475] width 83 height 26
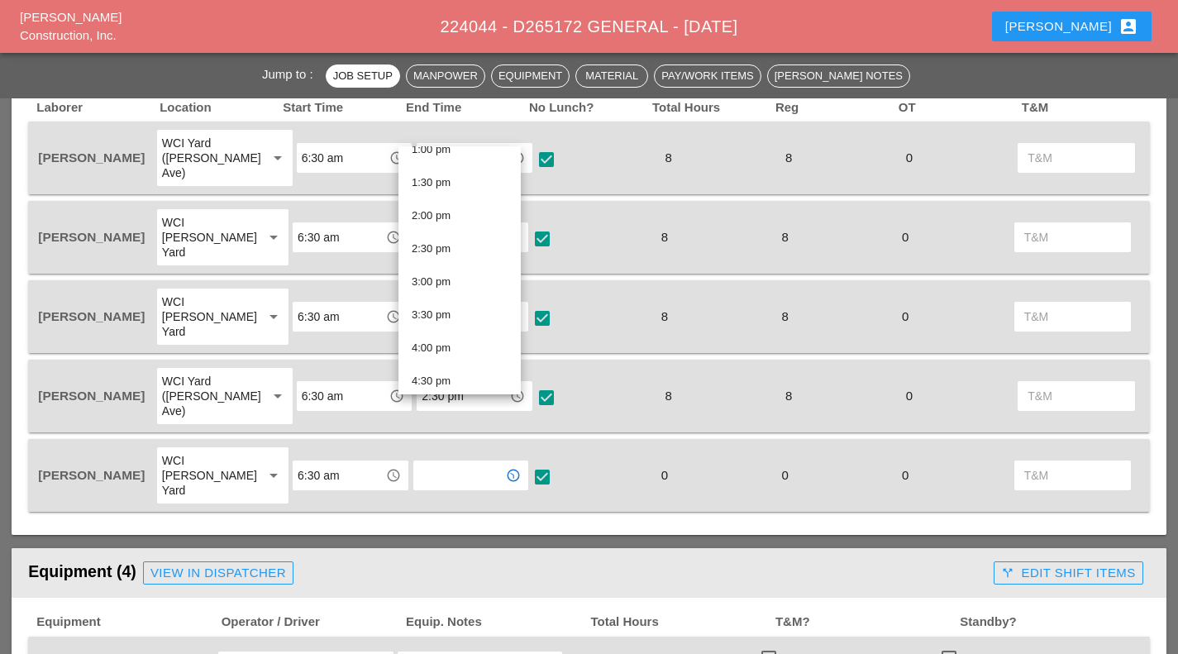
scroll to position [882, 0]
click at [451, 255] on div "2:30 pm" at bounding box center [460, 243] width 96 height 33
type input "2:30 pm"
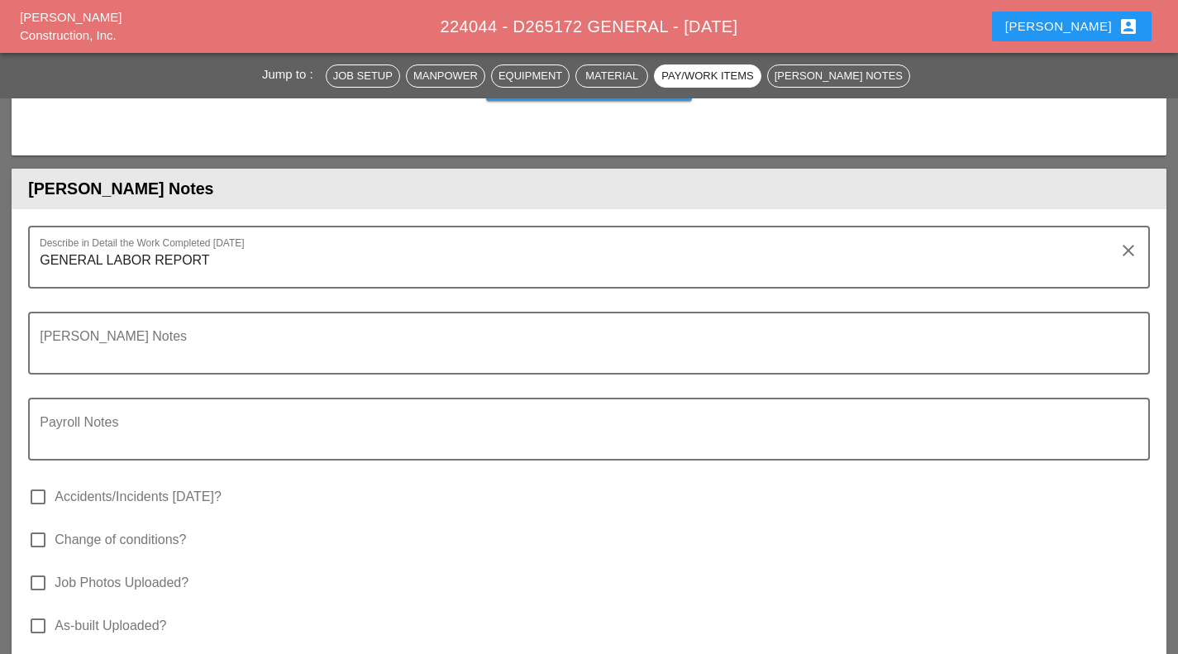
scroll to position [1980, 0]
click at [296, 246] on textarea "GENERAL LABOR REPORT" at bounding box center [583, 266] width 1086 height 40
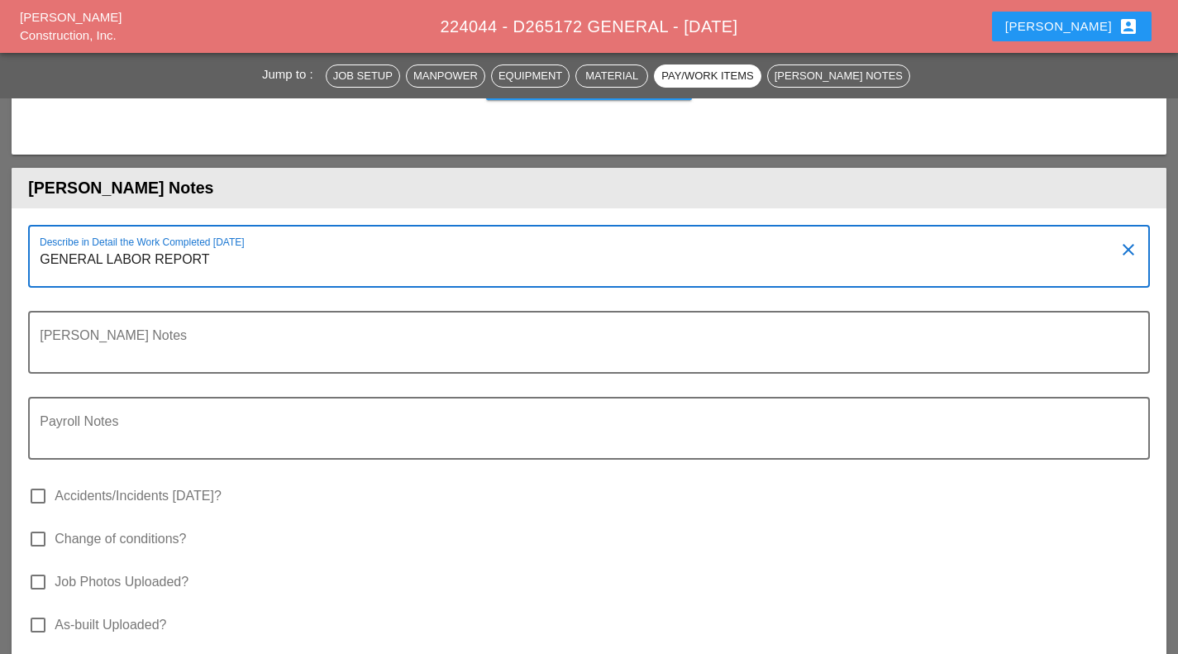
click at [296, 246] on textarea "GENERAL LABOR REPORT" at bounding box center [583, 266] width 1086 height 40
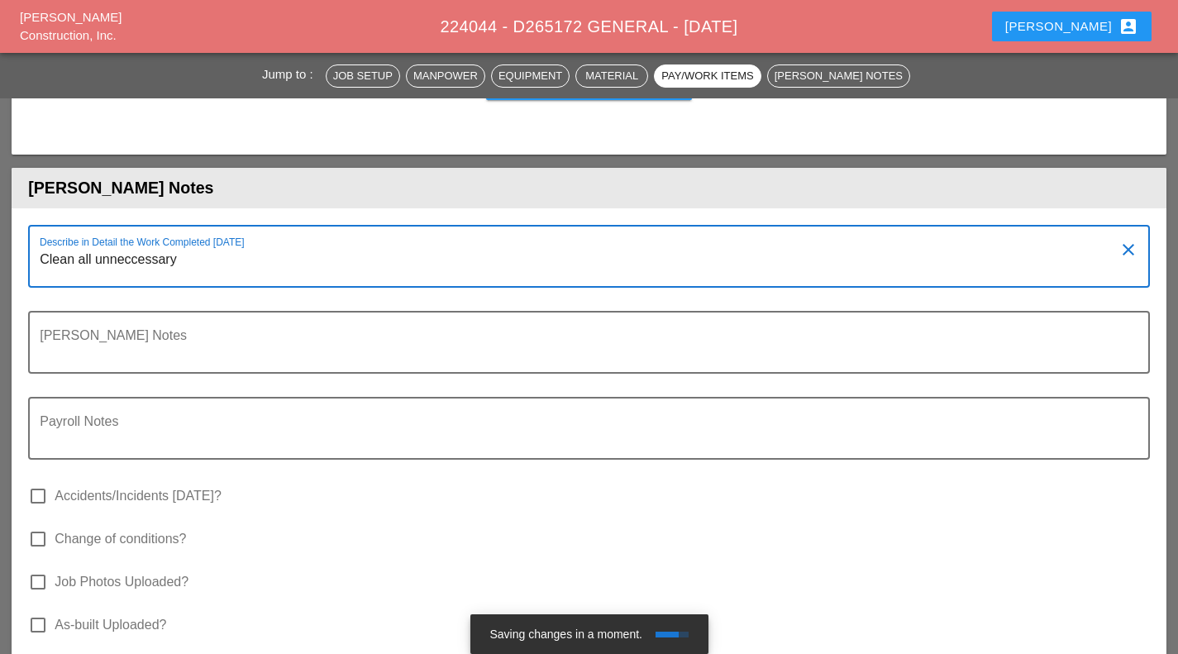
click at [155, 246] on textarea "Clean all unneccessary" at bounding box center [583, 266] width 1086 height 40
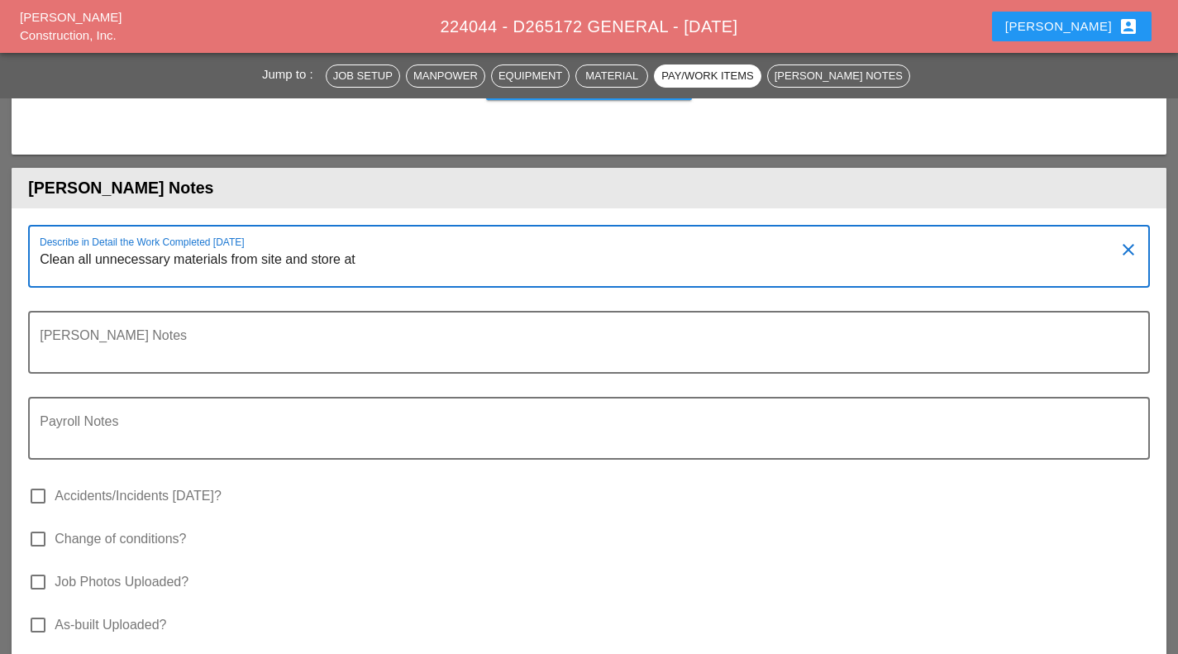
click at [403, 246] on textarea "Clean all unnecessary materials from site and store at" at bounding box center [583, 266] width 1086 height 40
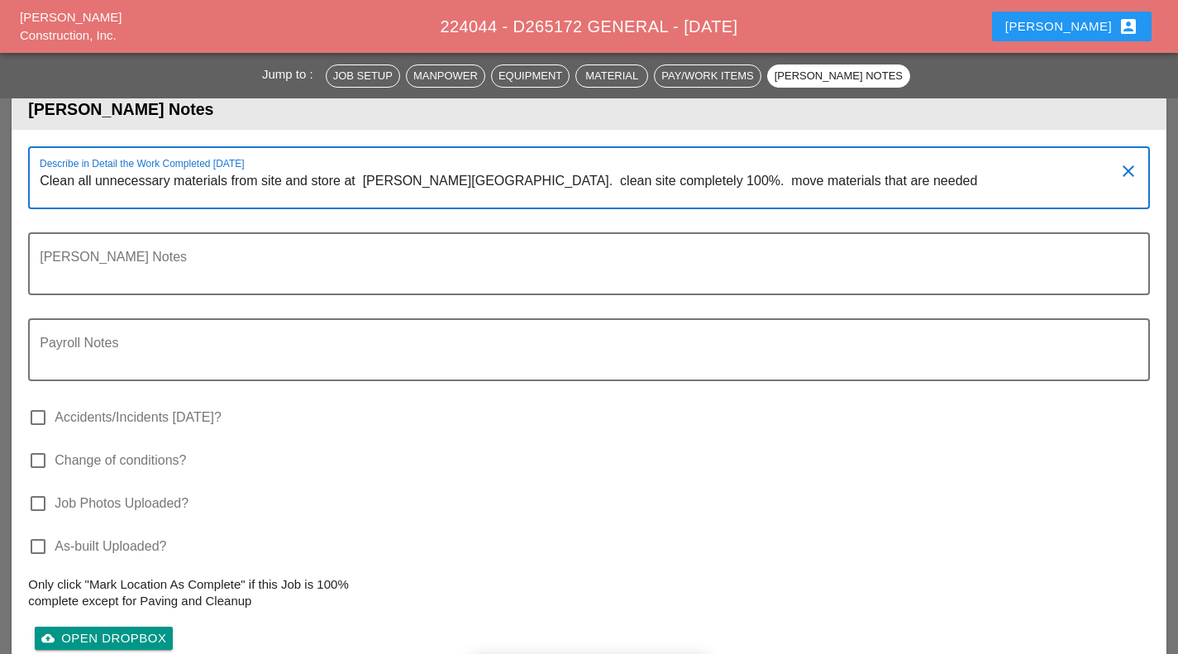
scroll to position [1967, 0]
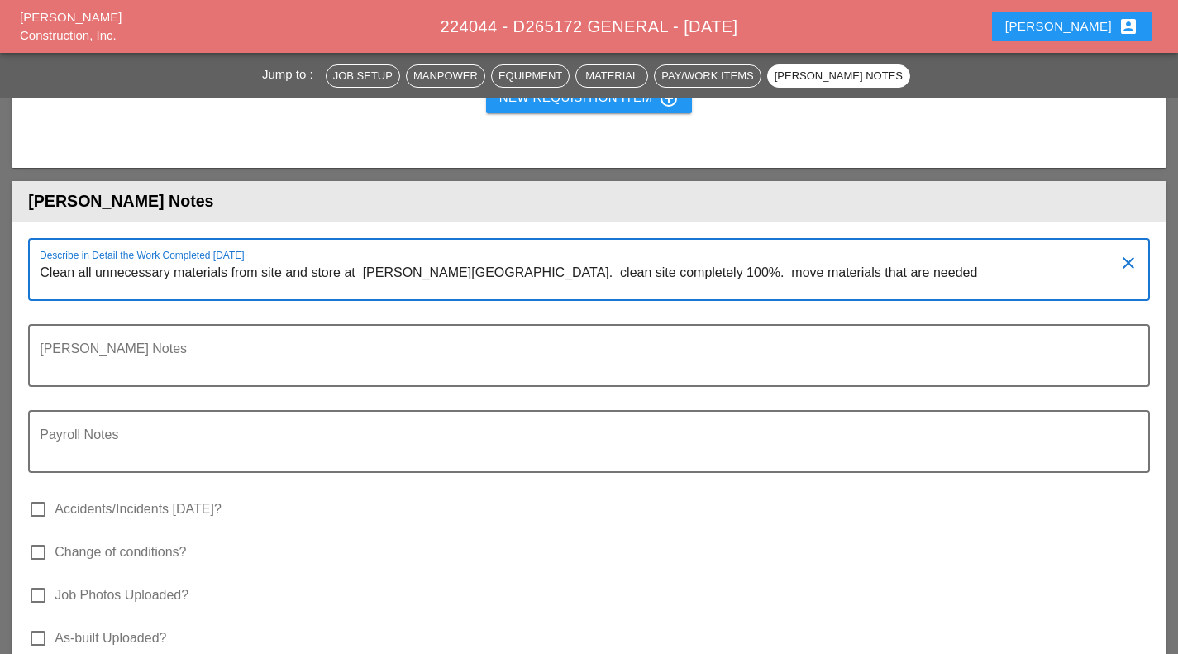
click at [926, 260] on textarea "Clean all unnecessary materials from site and store at bruckner sub yard. clean…" at bounding box center [583, 280] width 1086 height 40
type textarea "Clean all unnecessary materials from site and store at bruckner sub yard. clean…"
click at [84, 587] on label "Job Photos Uploaded?" at bounding box center [122, 595] width 134 height 17
checkbox input "true"
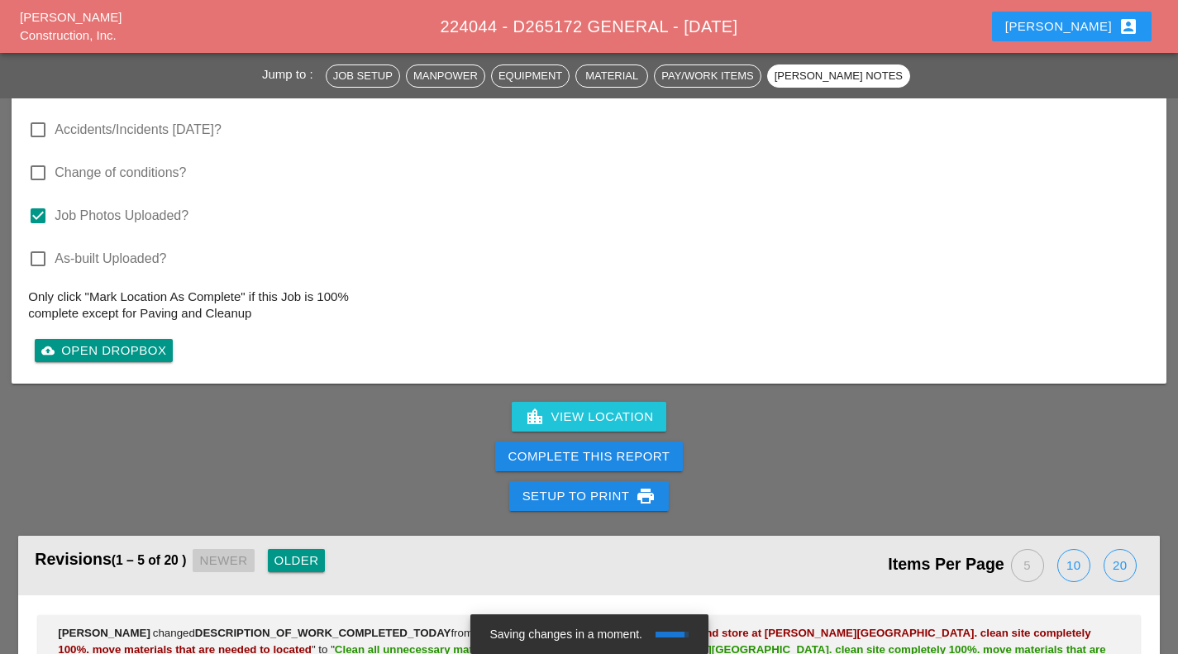
scroll to position [2373, 0]
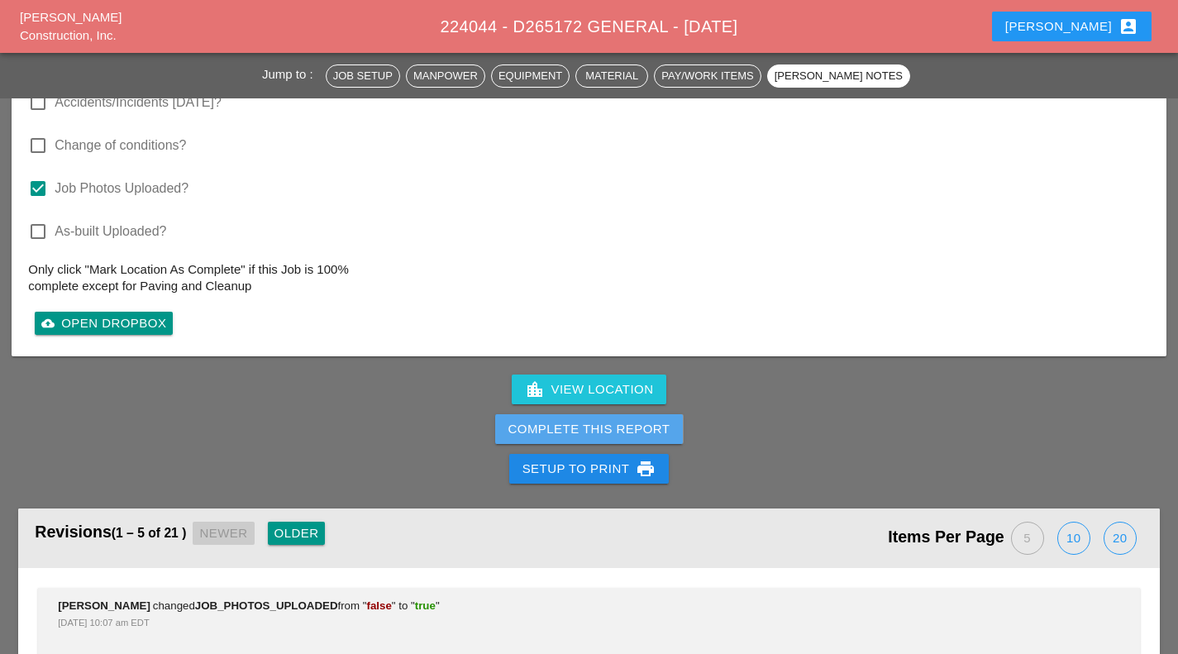
click at [671, 414] on button "Complete This Report" at bounding box center [589, 429] width 189 height 30
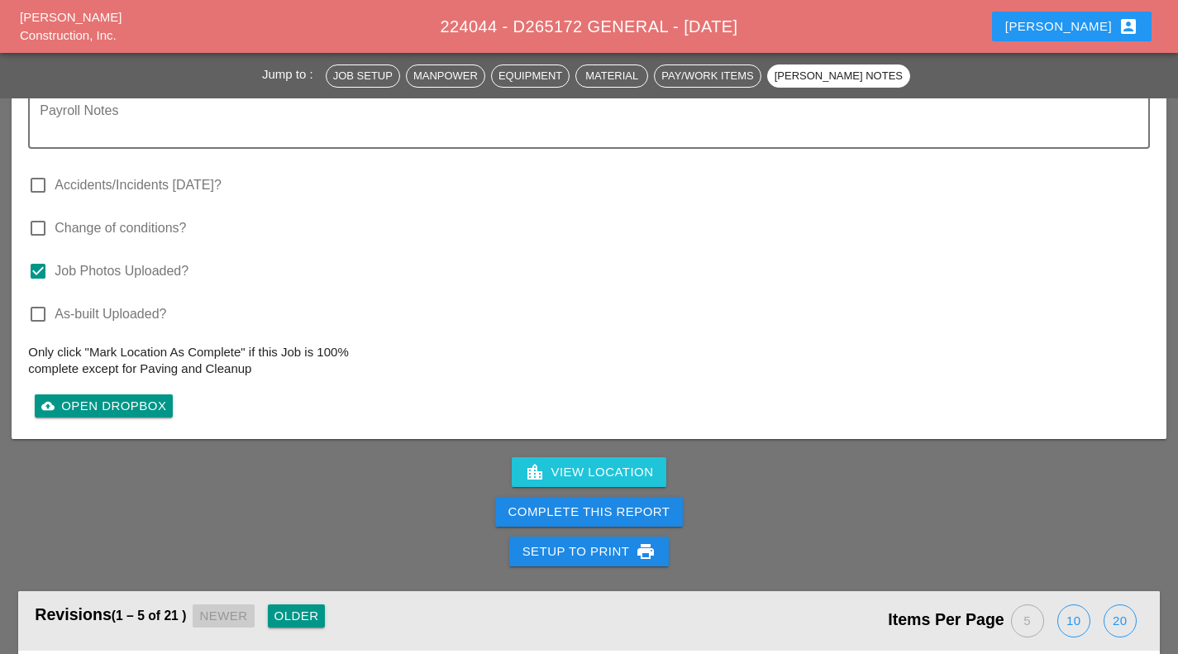
scroll to position [2488, 0]
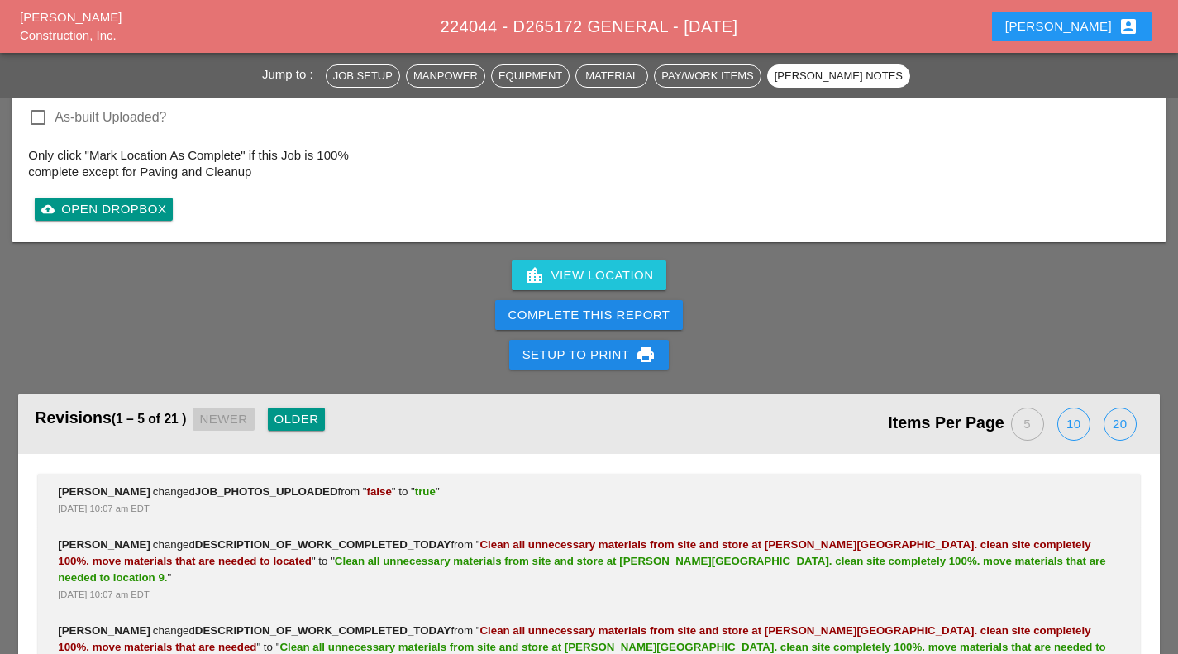
click at [633, 306] on div "Complete This Report" at bounding box center [590, 315] width 162 height 19
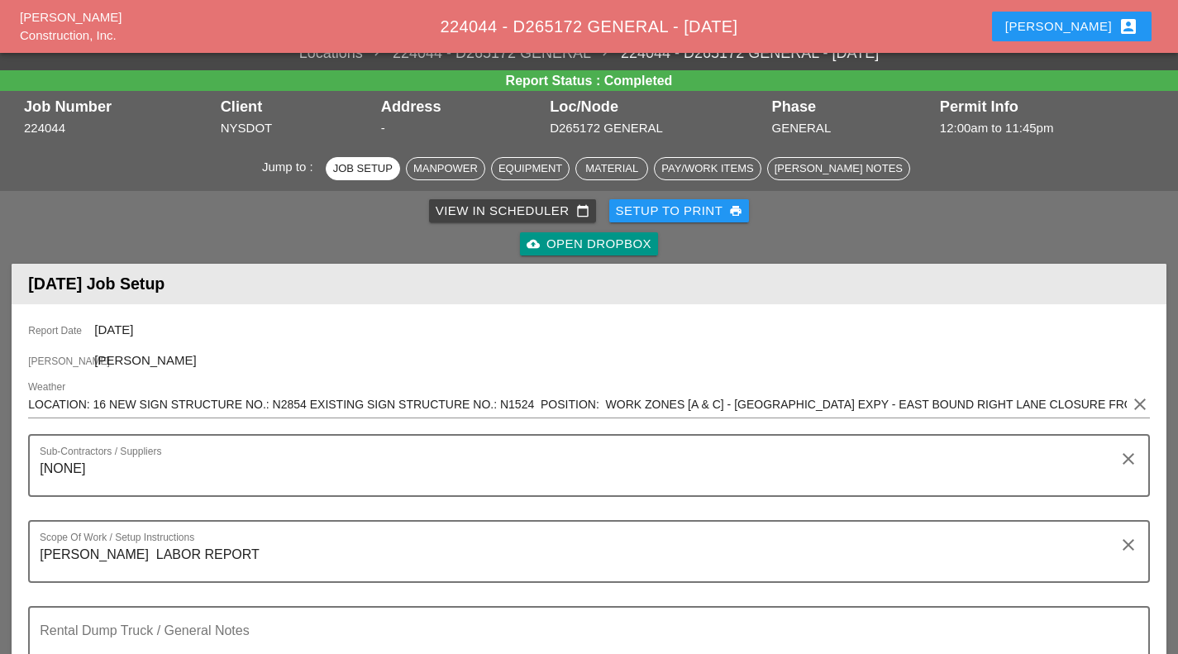
scroll to position [0, 0]
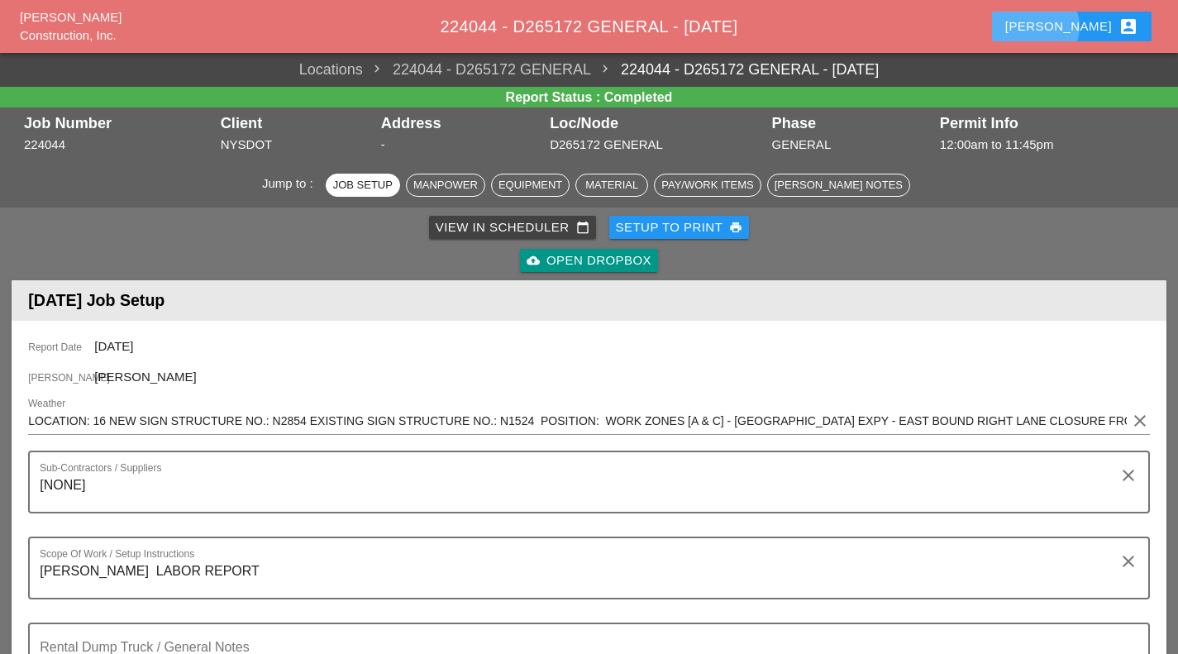
click at [1134, 14] on button "Filipe account_box" at bounding box center [1072, 27] width 160 height 30
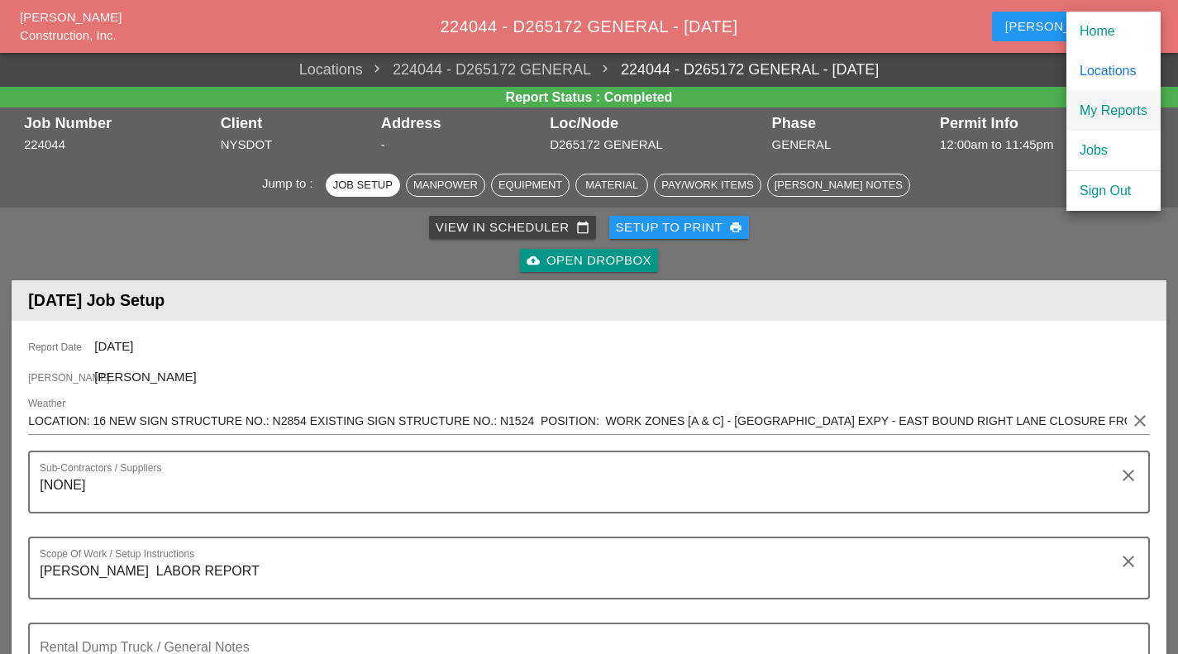
click at [1125, 118] on div "My Reports" at bounding box center [1114, 111] width 68 height 20
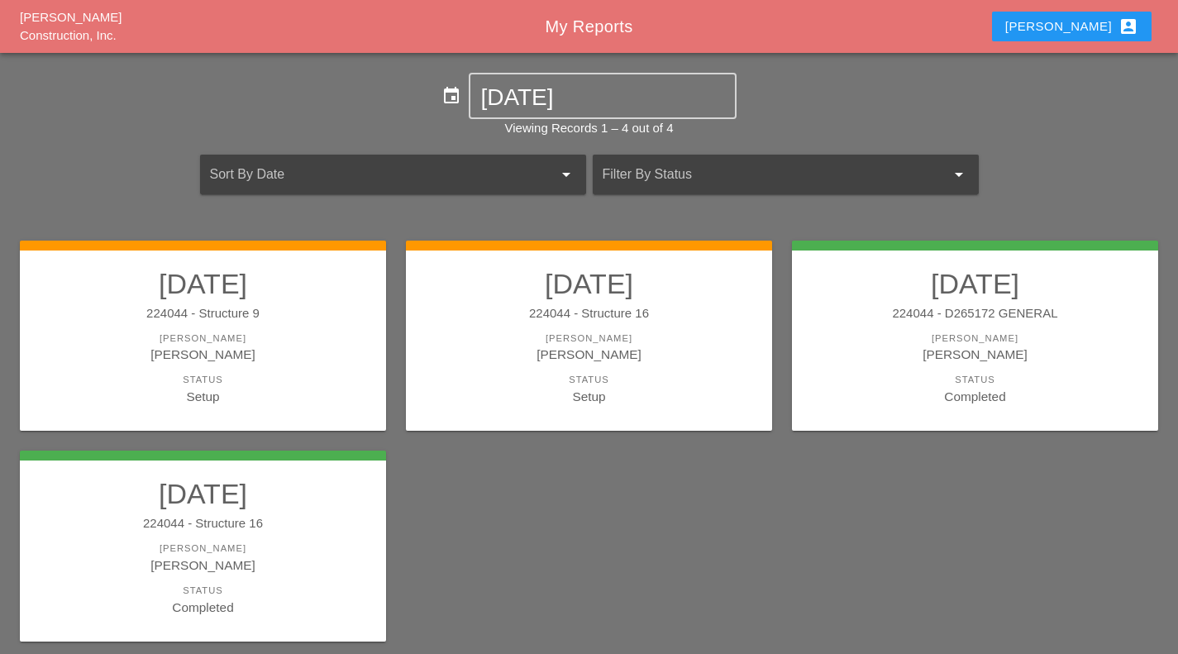
scroll to position [59, 0]
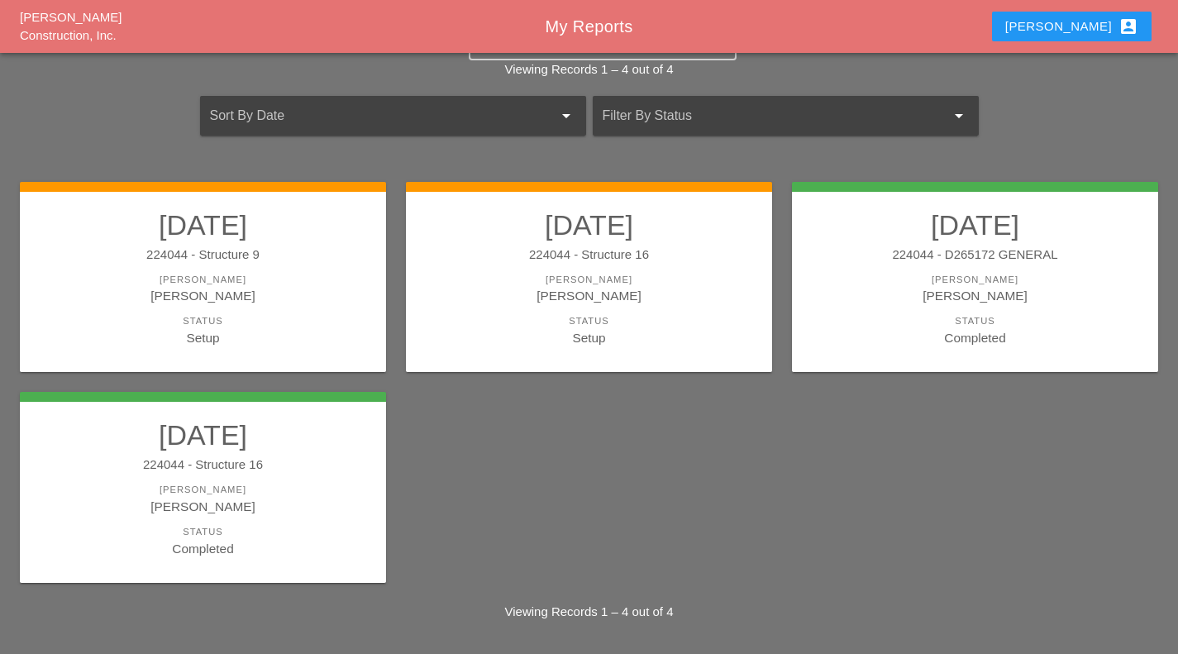
click at [569, 332] on div "Setup" at bounding box center [589, 337] width 333 height 19
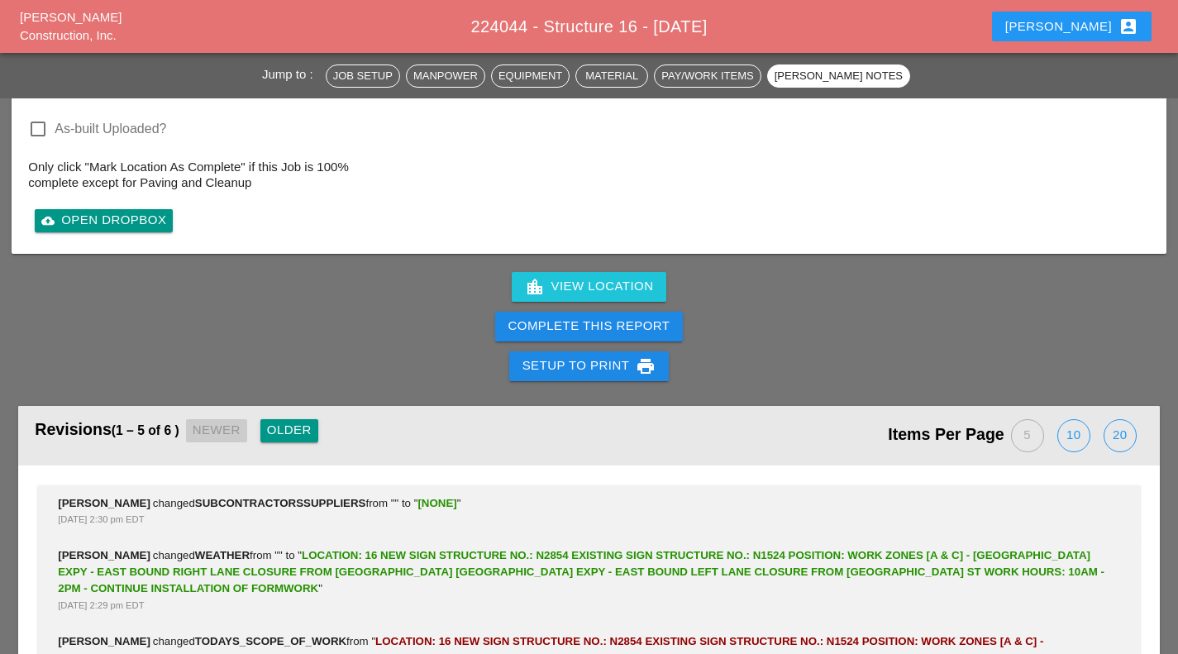
scroll to position [2356, 0]
click at [591, 326] on div "Complete This Report" at bounding box center [590, 325] width 162 height 19
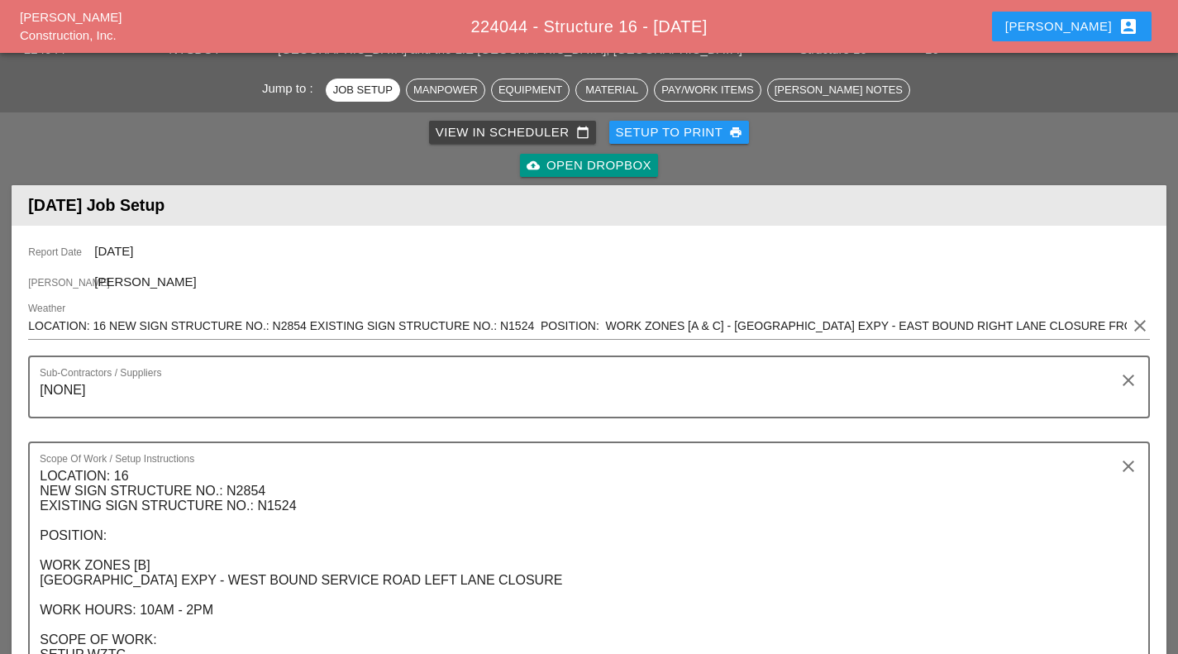
scroll to position [0, 0]
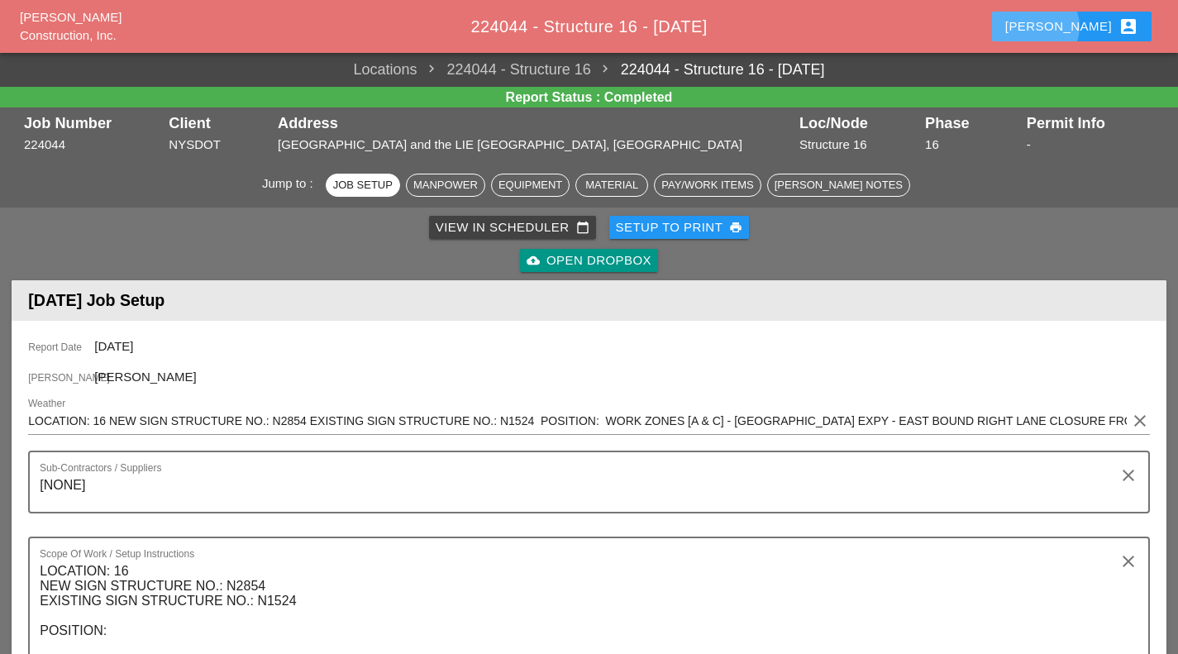
click at [1088, 27] on div "Filipe account_box" at bounding box center [1072, 27] width 133 height 20
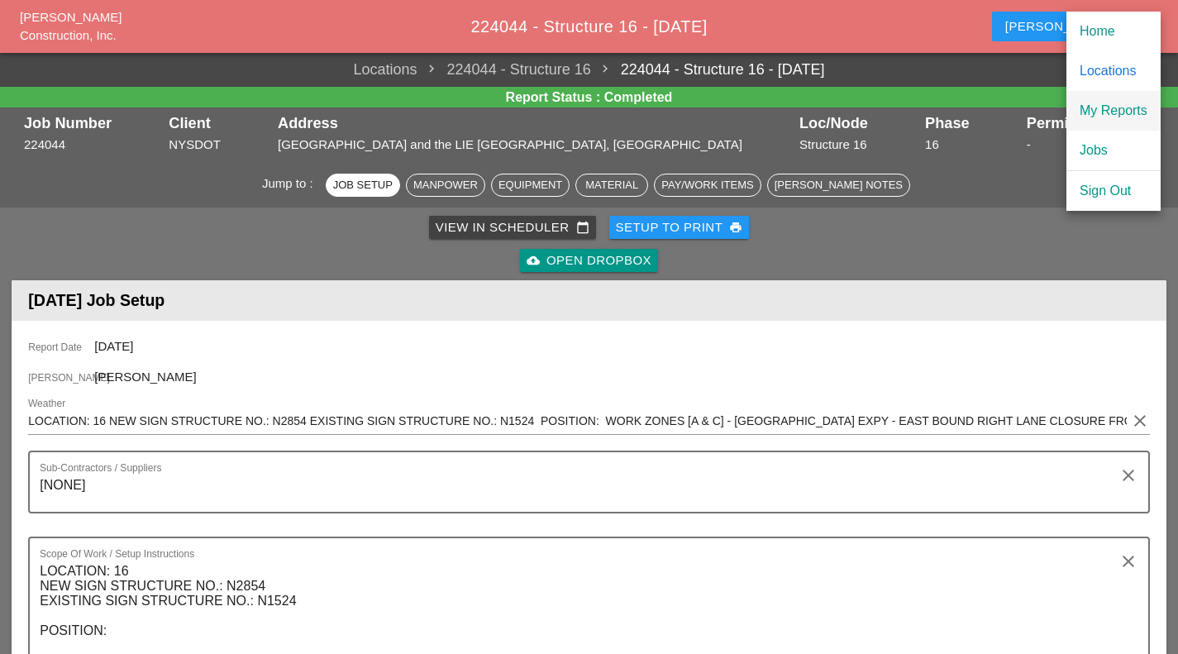
click at [1135, 112] on div "My Reports" at bounding box center [1114, 111] width 68 height 20
